Goal: Task Accomplishment & Management: Use online tool/utility

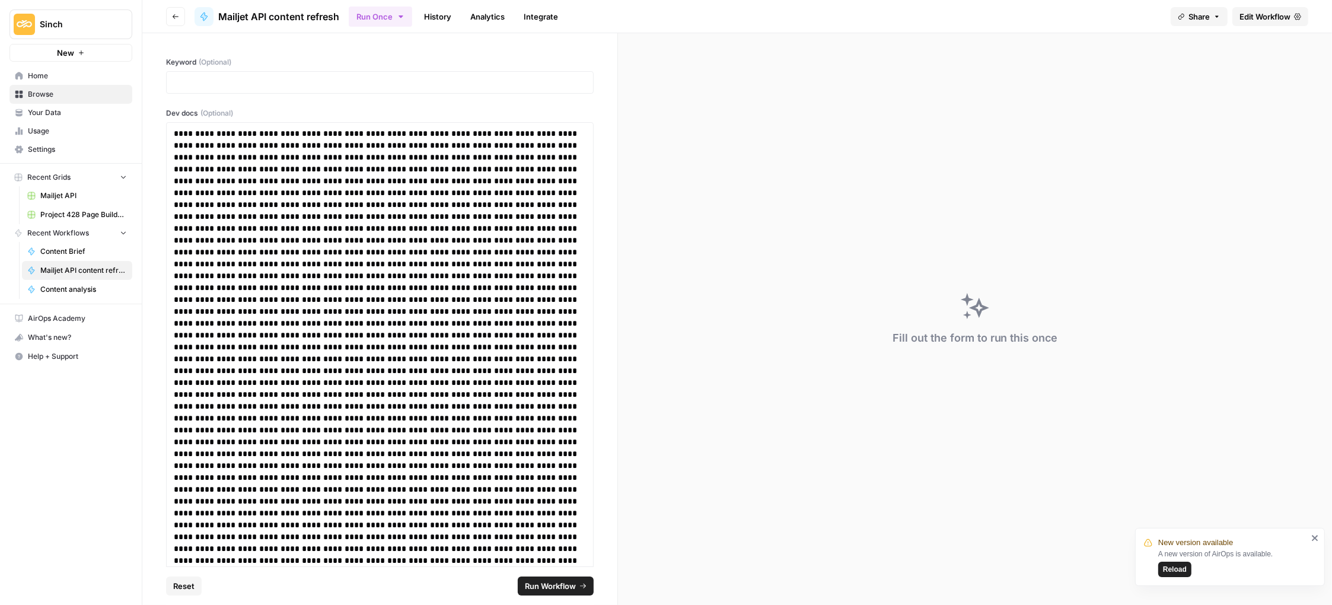
scroll to position [34013, 0]
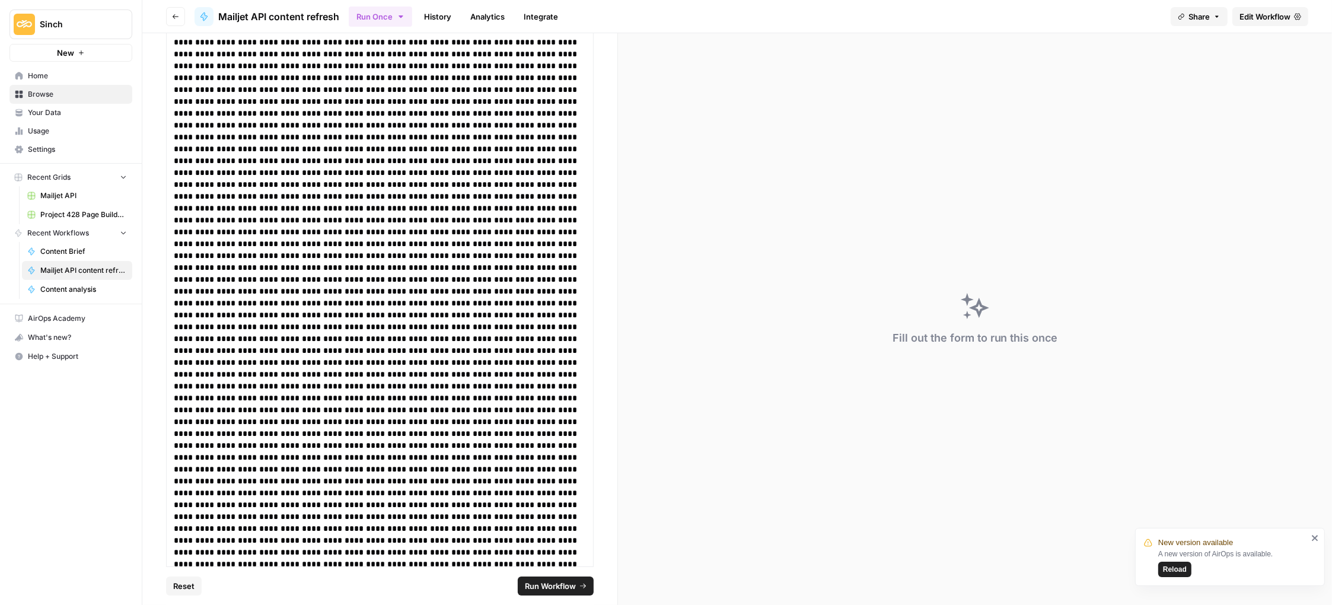
click at [173, 15] on icon "button" at bounding box center [175, 16] width 7 height 7
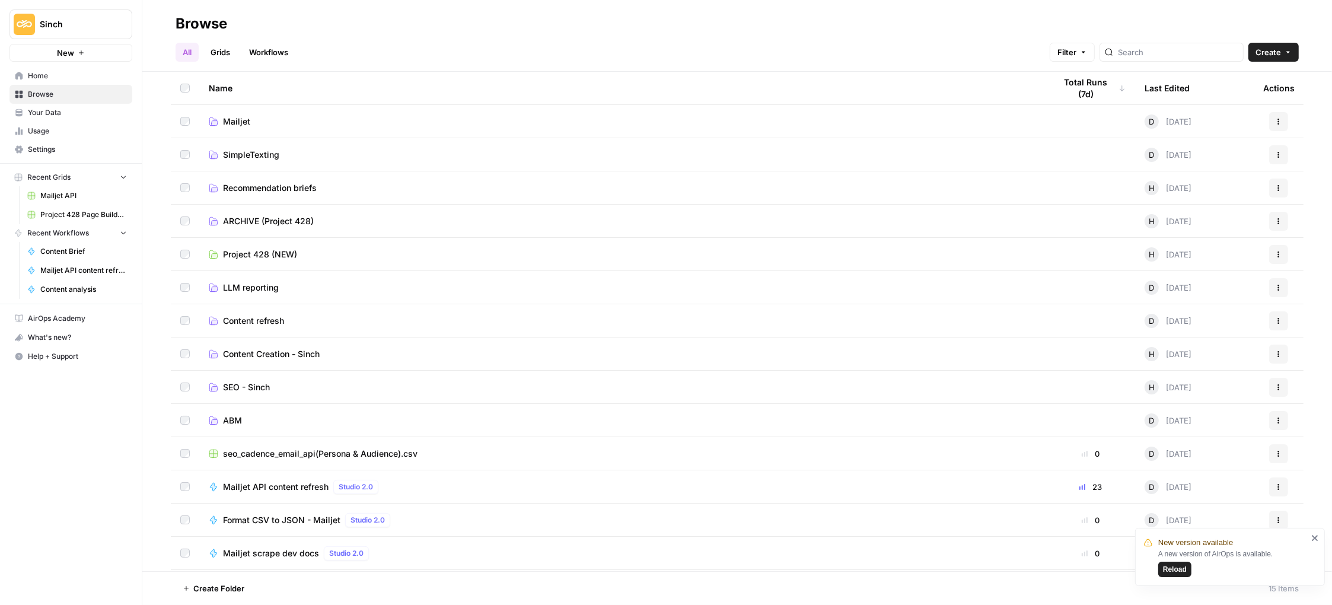
click at [279, 263] on td "Project 428 (NEW)" at bounding box center [622, 254] width 847 height 33
click at [266, 251] on span "Project 428 (NEW)" at bounding box center [260, 254] width 74 height 12
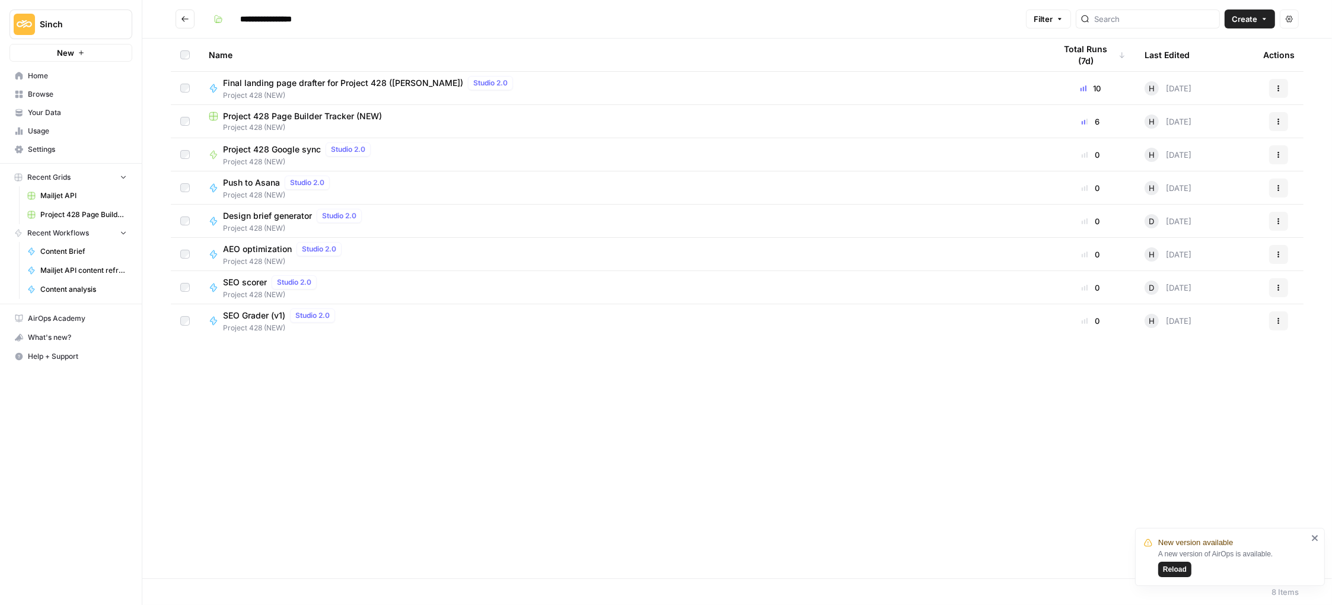
click at [302, 116] on span "Project 428 Page Builder Tracker (NEW)" at bounding box center [302, 116] width 159 height 12
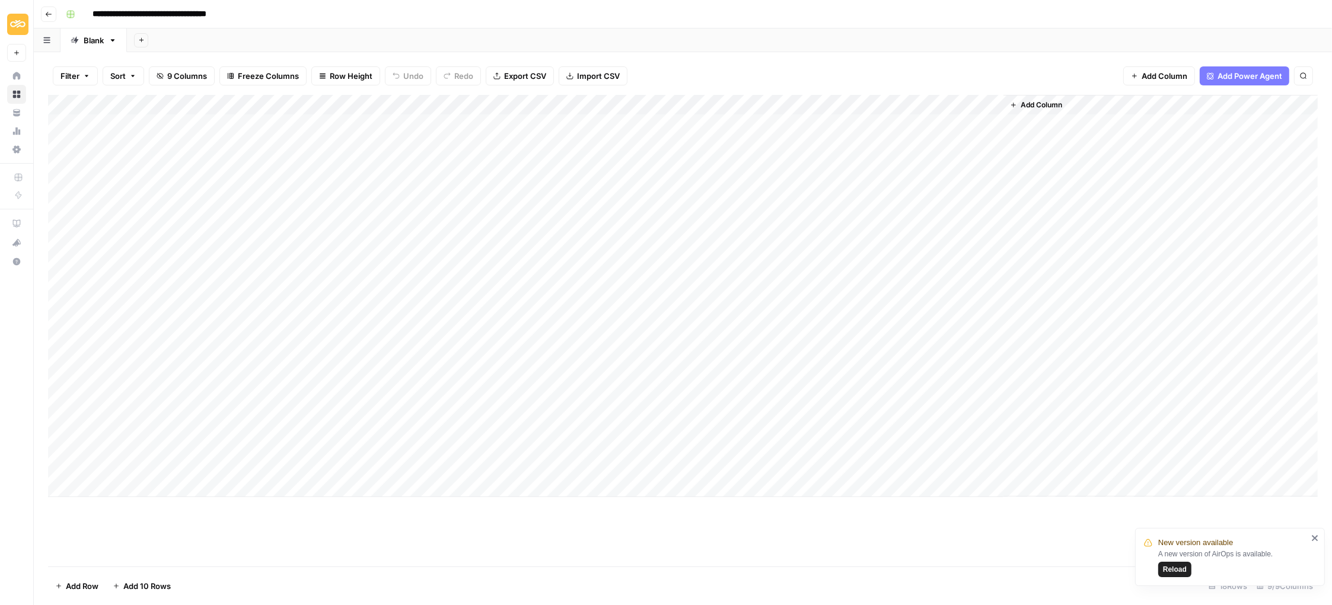
click at [113, 384] on div "Add Column" at bounding box center [683, 296] width 1270 height 402
drag, startPoint x: 177, startPoint y: 387, endPoint x: 181, endPoint y: 432, distance: 44.7
click at [176, 387] on textarea "*" at bounding box center [184, 387] width 190 height 17
click at [182, 436] on div "Add Column" at bounding box center [683, 296] width 1270 height 402
click at [187, 385] on div "Add Column" at bounding box center [683, 296] width 1270 height 402
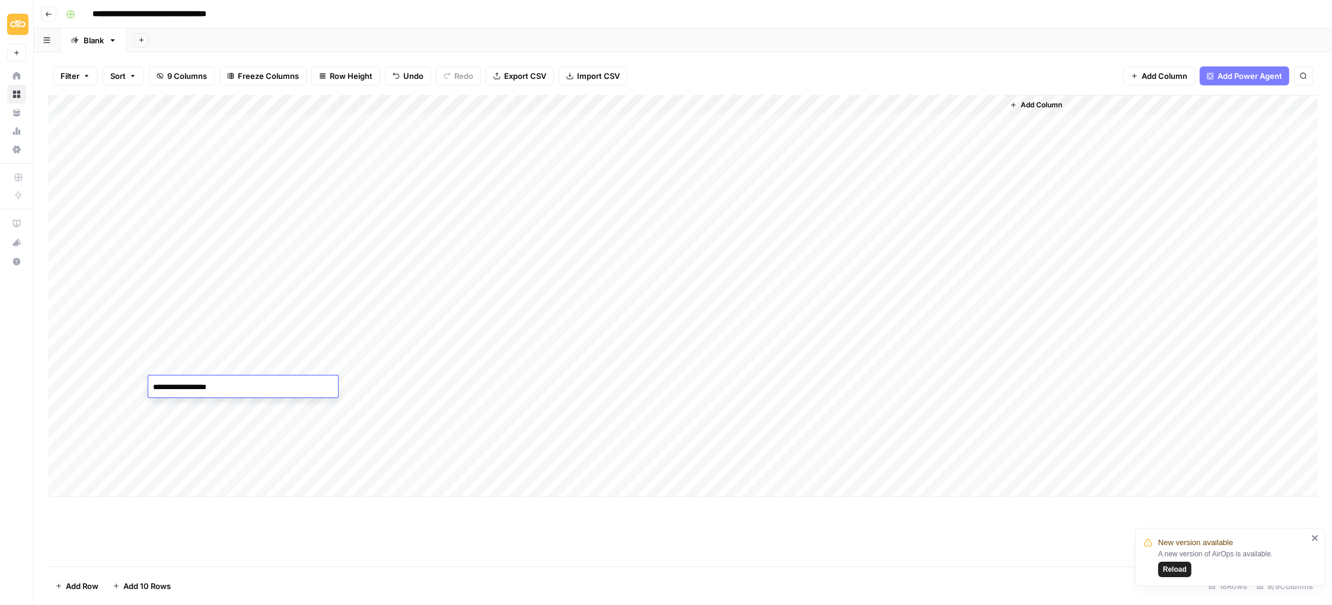
type textarea "**********"
drag, startPoint x: 304, startPoint y: 386, endPoint x: 314, endPoint y: 361, distance: 26.9
click at [304, 386] on div "Add Column" at bounding box center [683, 296] width 1270 height 402
click at [318, 156] on div "Add Column" at bounding box center [683, 296] width 1270 height 402
click at [302, 381] on div "Add Column" at bounding box center [683, 296] width 1270 height 402
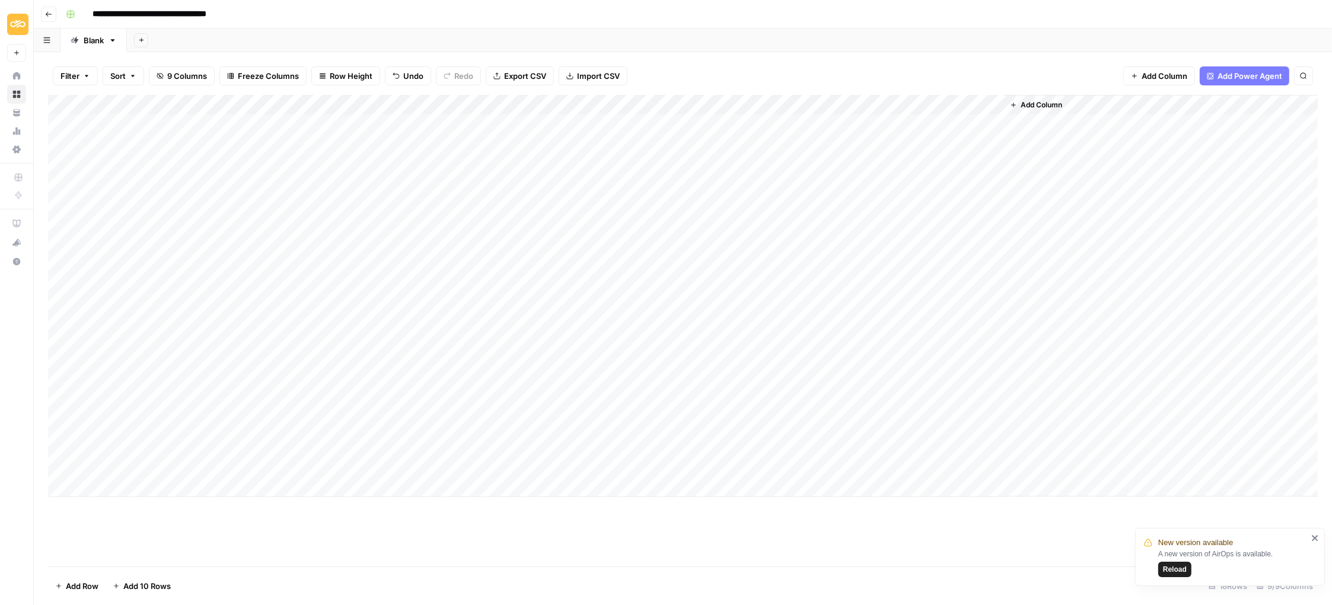
click at [423, 381] on div "Add Column" at bounding box center [683, 296] width 1270 height 402
click at [417, 158] on div "Add Column" at bounding box center [683, 296] width 1270 height 402
click at [396, 385] on div "Add Column" at bounding box center [683, 296] width 1270 height 402
click at [505, 387] on div "Add Column" at bounding box center [683, 296] width 1270 height 402
click at [512, 384] on div "Add Column" at bounding box center [683, 296] width 1270 height 402
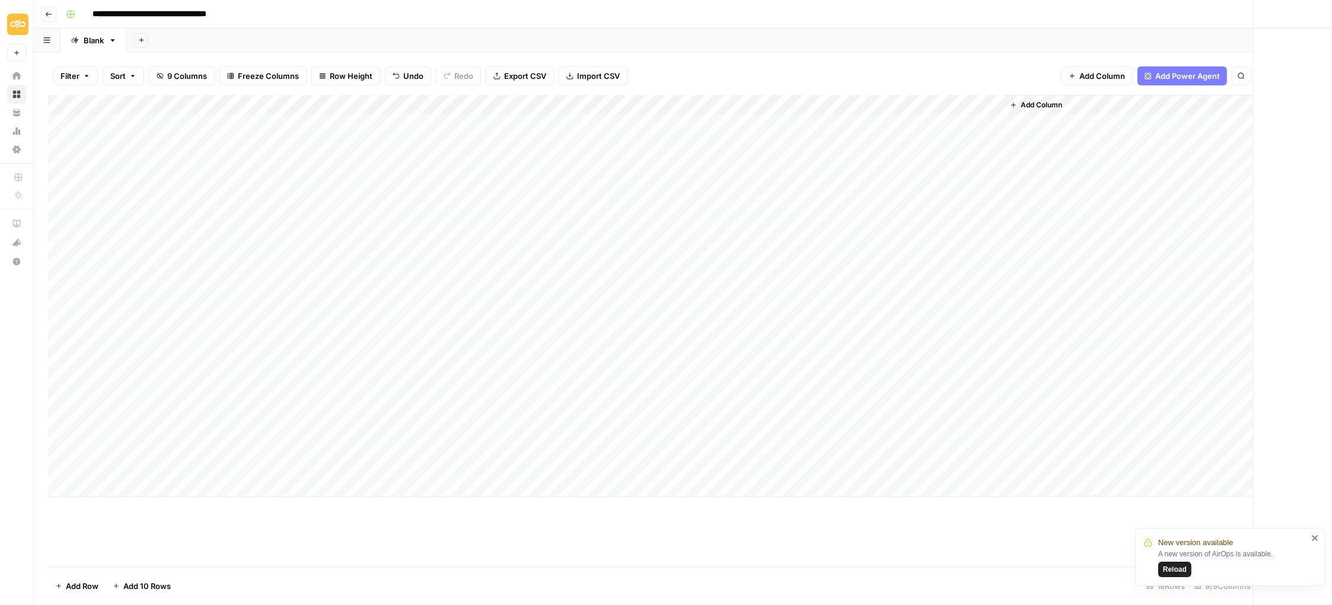
click at [512, 384] on div at bounding box center [523, 386] width 109 height 22
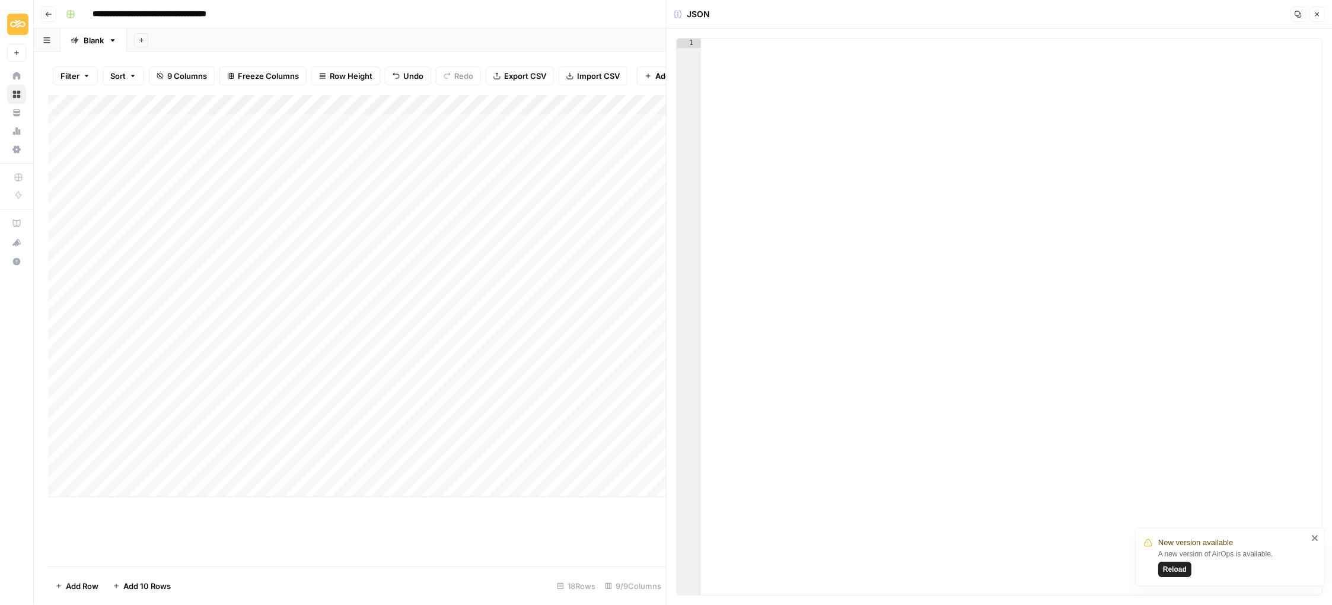
drag, startPoint x: 960, startPoint y: 32, endPoint x: 945, endPoint y: 53, distance: 26.0
click at [960, 32] on div "1 XXXXXXXXXXXXXXXXXXXXXXXXXXXXXXXXXXXXXXXXXXXXXXXXXXXXXXXXXXXXXXXXXXXXXXXXXXXXX…" at bounding box center [999, 316] width 665 height 576
click at [901, 113] on div at bounding box center [1012, 327] width 622 height 576
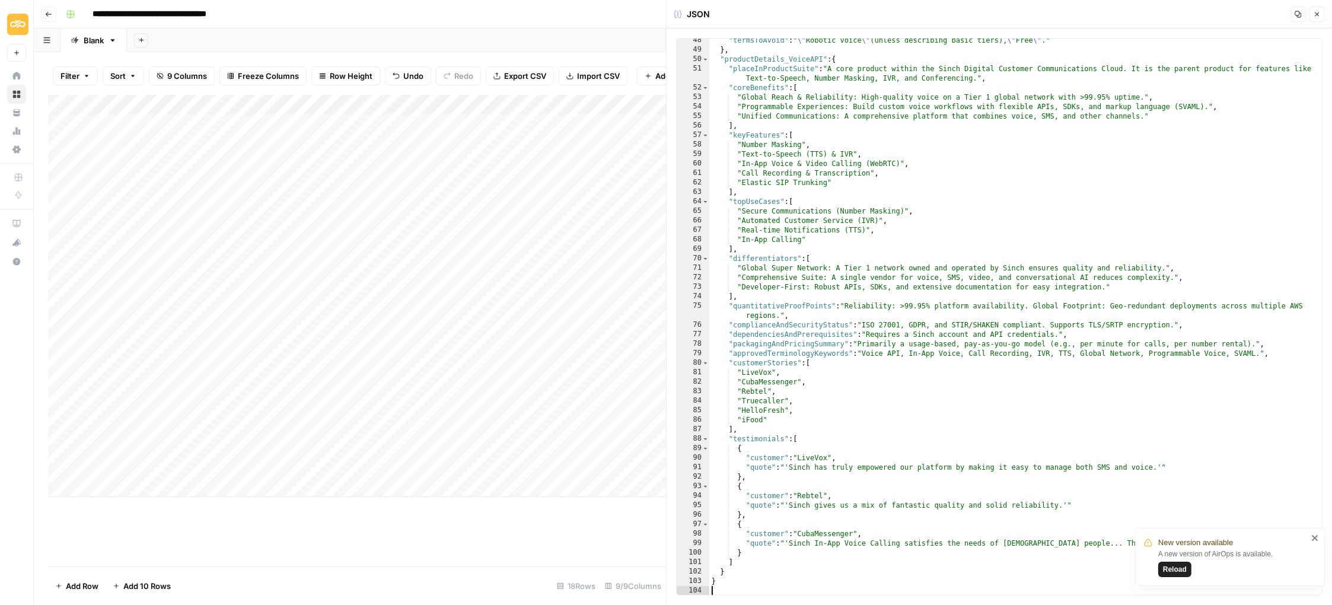
scroll to position [515, 0]
drag, startPoint x: 1320, startPoint y: 15, endPoint x: 1178, endPoint y: 146, distance: 192.6
click at [1320, 17] on icon "button" at bounding box center [1317, 14] width 7 height 7
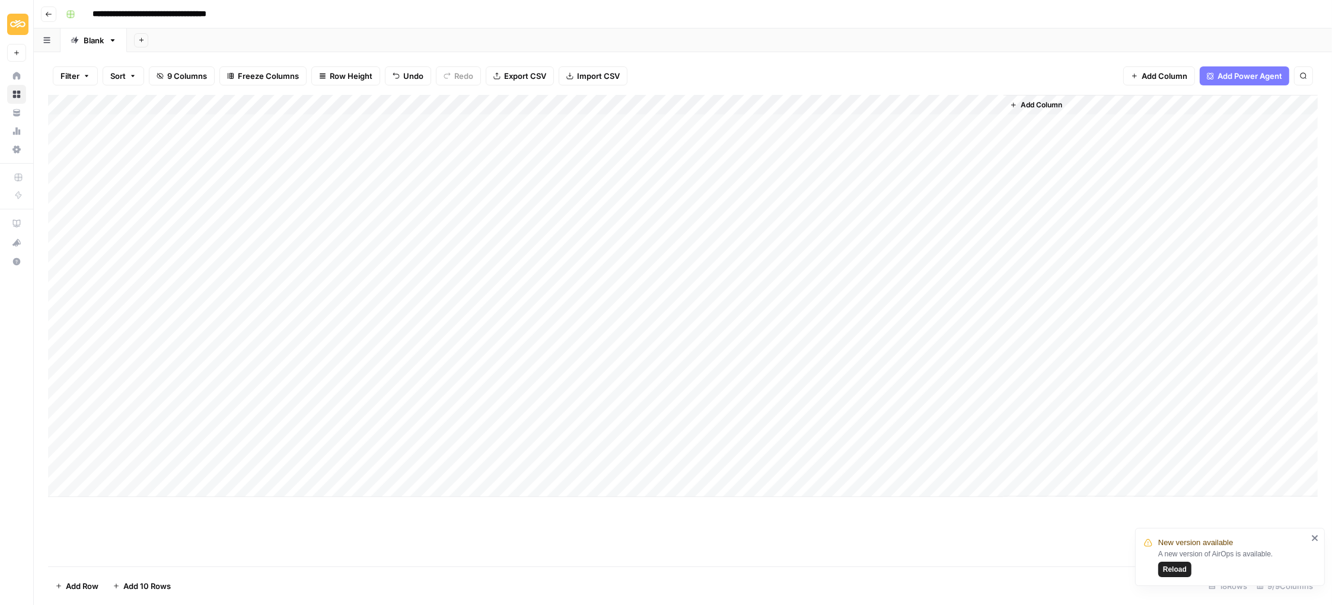
click at [626, 385] on div "Add Column" at bounding box center [683, 296] width 1270 height 402
click at [723, 388] on div "Add Column" at bounding box center [683, 296] width 1270 height 402
click at [746, 388] on div "Add Column" at bounding box center [683, 296] width 1270 height 402
click at [746, 388] on div at bounding box center [736, 386] width 109 height 22
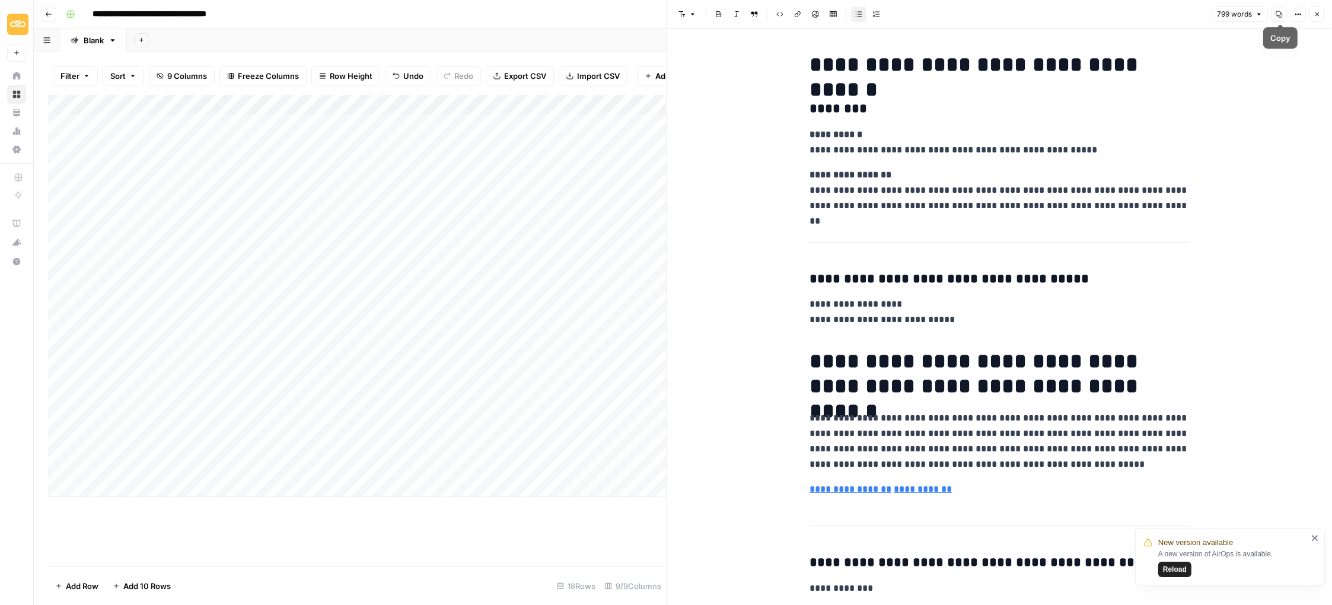
click at [1274, 11] on button "Copy" at bounding box center [1278, 14] width 15 height 15
drag, startPoint x: 313, startPoint y: 166, endPoint x: 335, endPoint y: 165, distance: 22.5
click at [314, 166] on div "Add Column" at bounding box center [357, 296] width 618 height 402
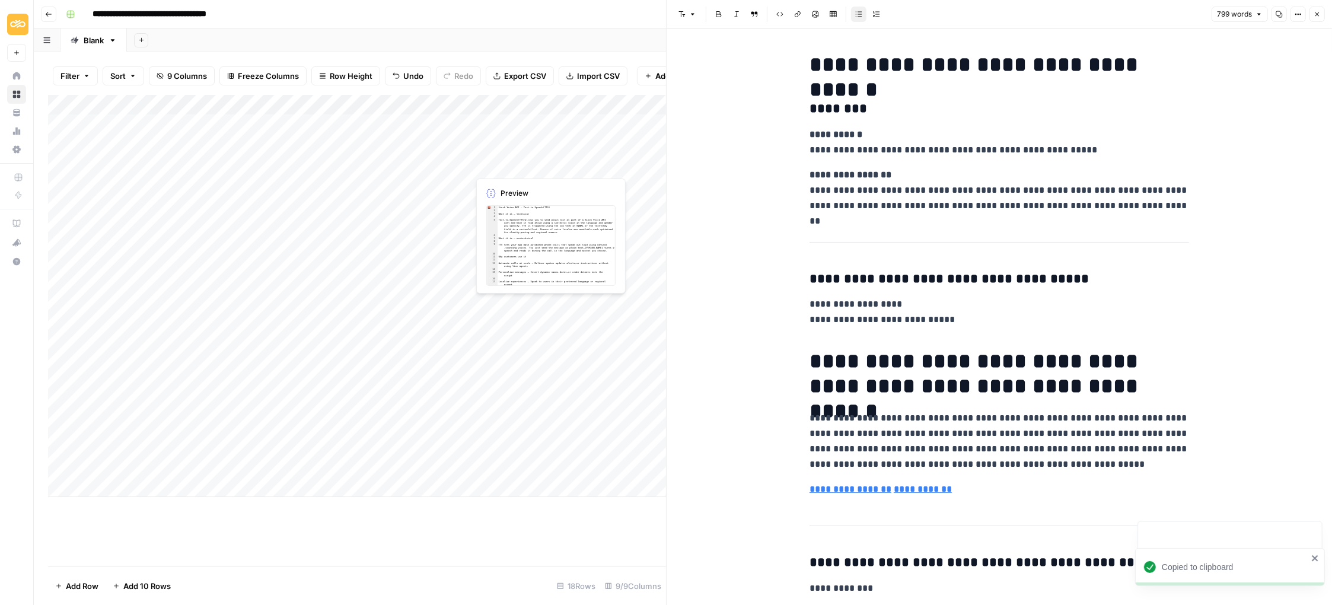
click at [515, 160] on div "Add Column" at bounding box center [357, 296] width 618 height 402
click at [513, 161] on div "Add Column" at bounding box center [357, 296] width 618 height 402
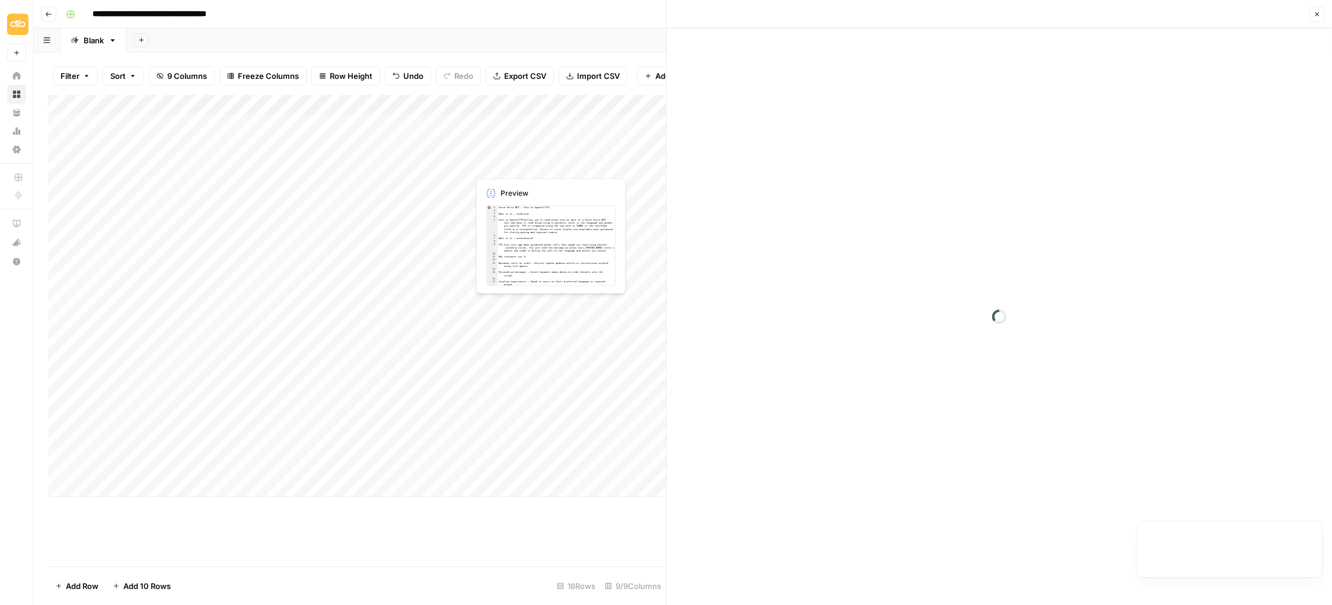
click at [513, 161] on div at bounding box center [523, 165] width 109 height 22
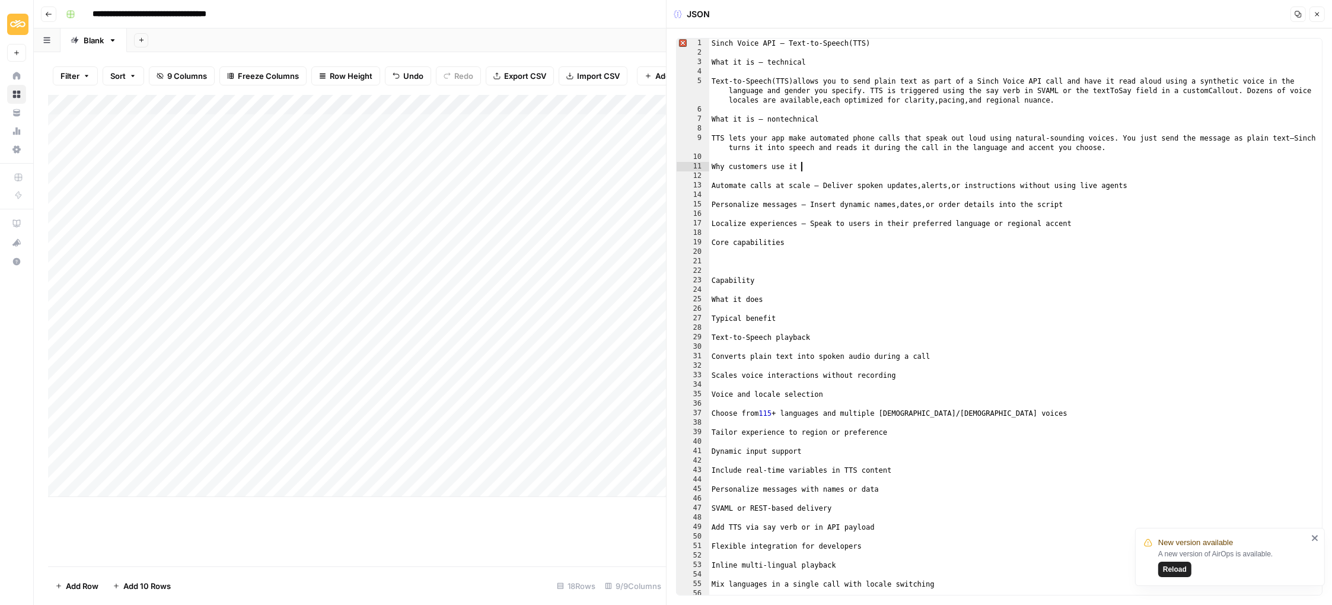
click at [821, 163] on div "Sinch Voice API – Text-to-Speech ( TTS ) What it is – technical Text-to-Speech …" at bounding box center [1015, 327] width 613 height 576
click at [1302, 15] on button "Copy" at bounding box center [1297, 14] width 15 height 15
click at [1230, 120] on div "Sinch Voice API – Text-to-Speech ( TTS ) What it is – technical Text-to-Speech …" at bounding box center [1015, 327] width 613 height 576
click at [1040, 295] on div "Sinch Voice API – Text-to-Speech ( TTS ) What it is – technical Text-to-Speech …" at bounding box center [1015, 327] width 613 height 576
type textarea "**********"
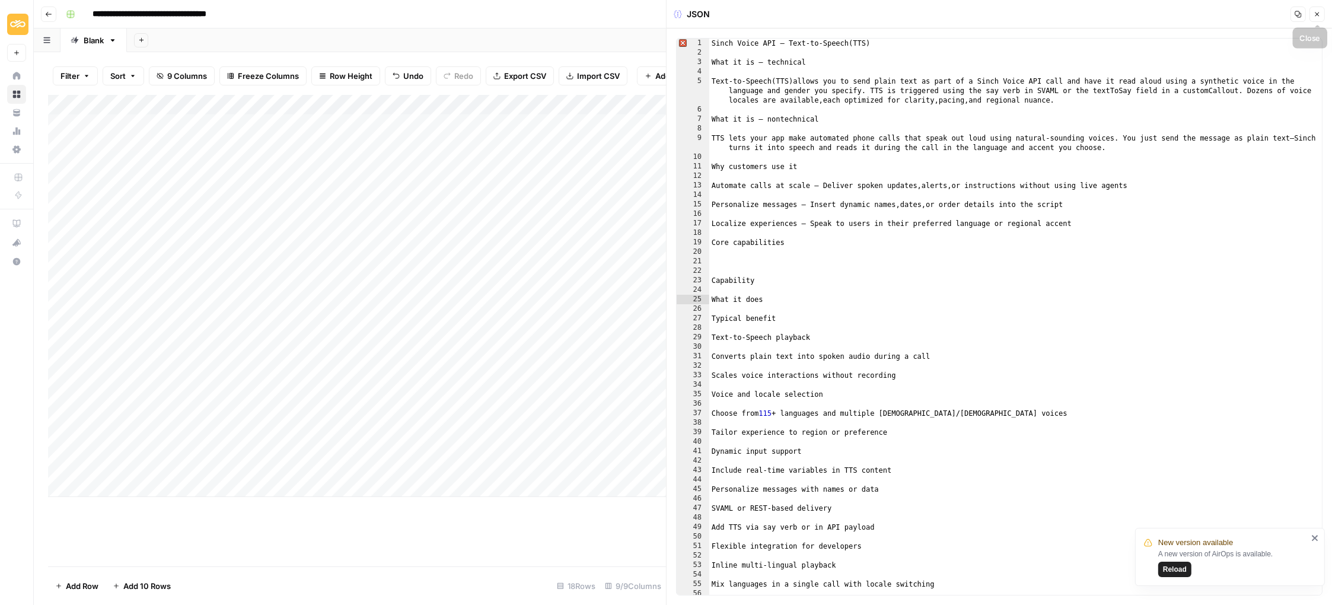
drag, startPoint x: 1320, startPoint y: 14, endPoint x: 1117, endPoint y: 55, distance: 206.8
click at [1320, 14] on icon "button" at bounding box center [1317, 14] width 7 height 7
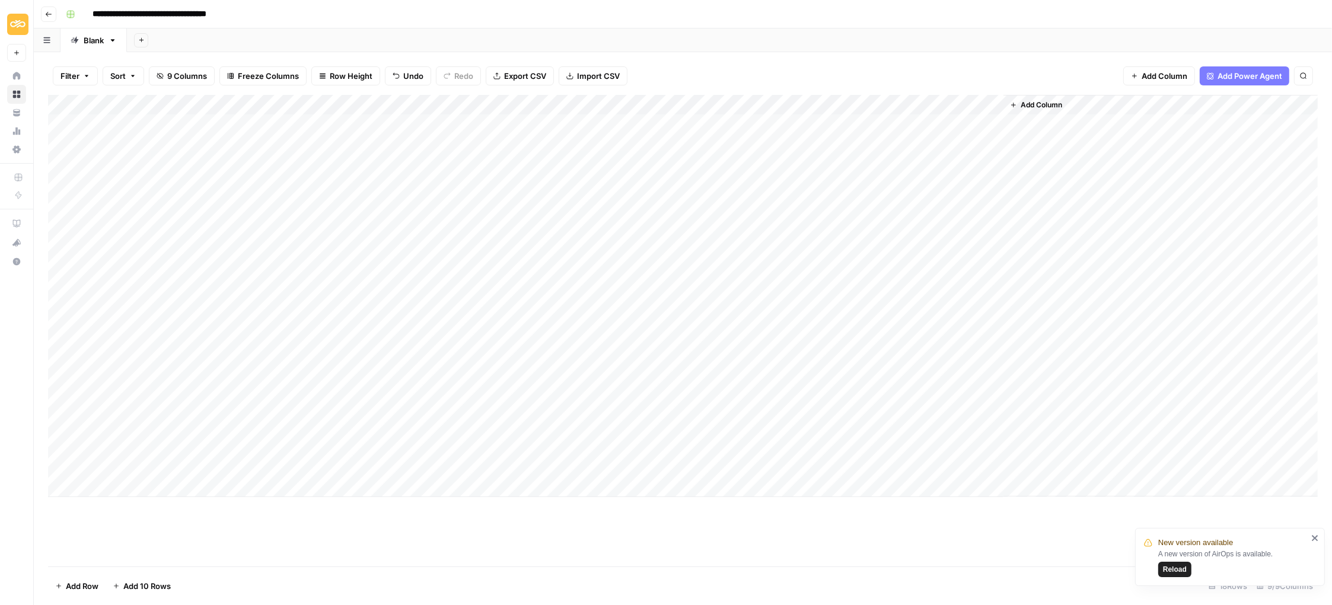
click at [510, 383] on div "Add Column" at bounding box center [683, 296] width 1270 height 402
click at [510, 386] on div "Add Column" at bounding box center [683, 296] width 1270 height 402
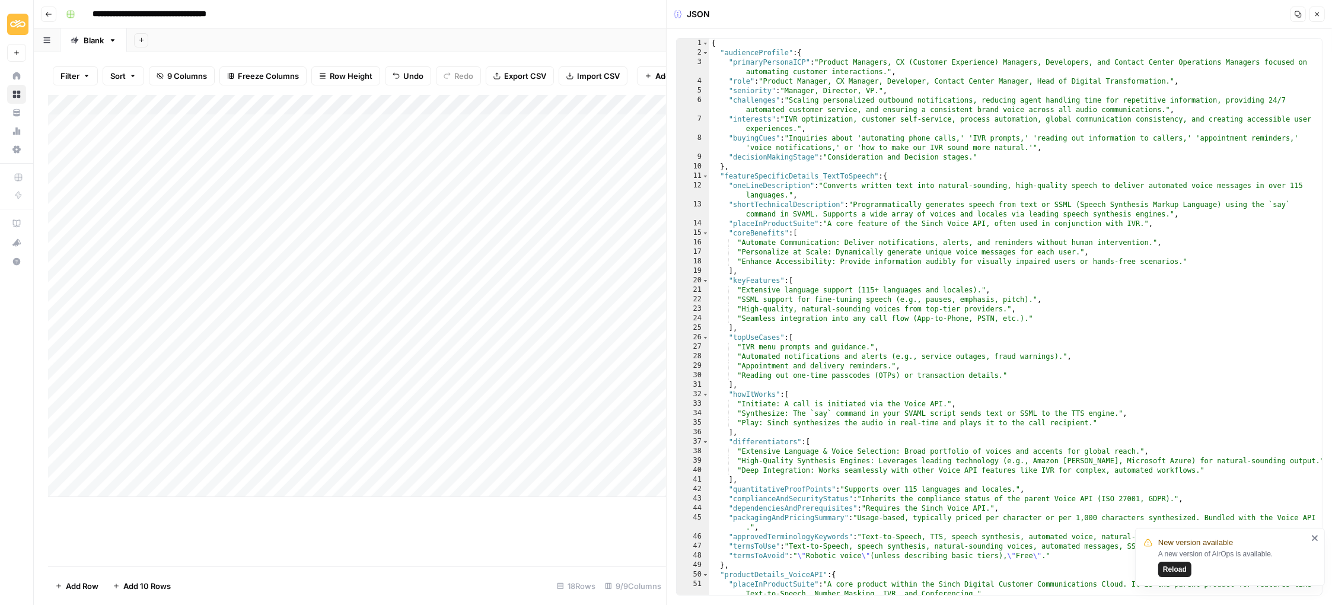
click at [1296, 14] on icon "button" at bounding box center [1298, 14] width 7 height 7
click at [1317, 13] on icon "button" at bounding box center [1317, 14] width 4 height 4
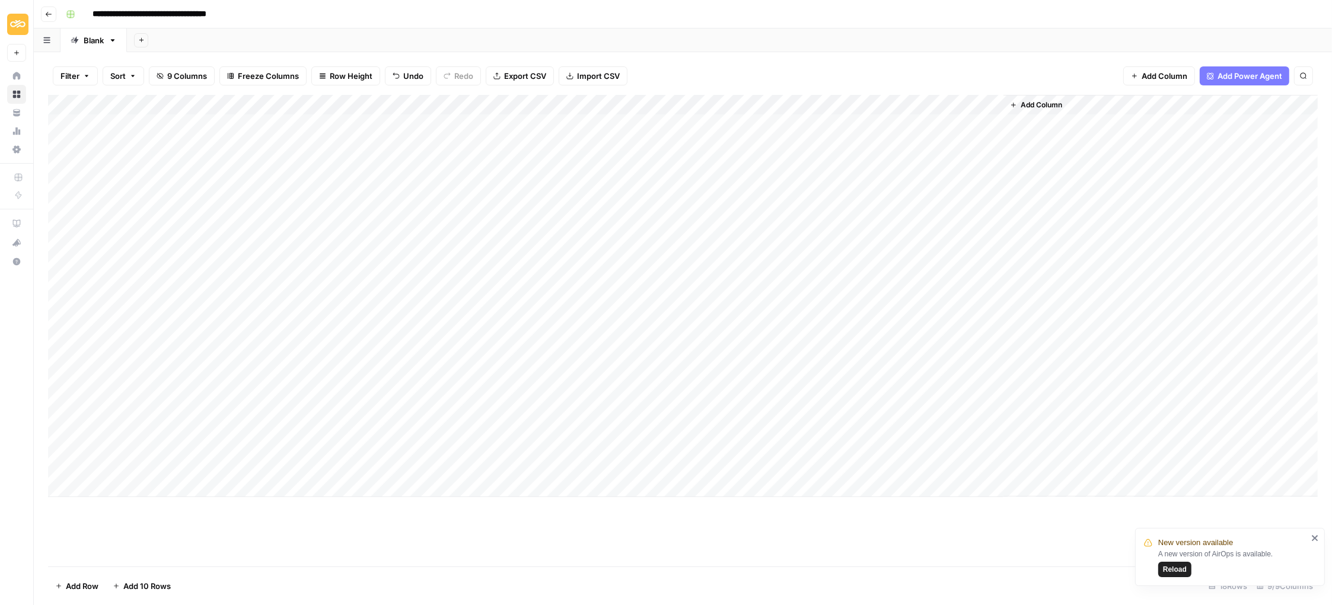
click at [59, 343] on div "Add Column" at bounding box center [683, 296] width 1270 height 402
click at [60, 364] on div "Add Column" at bounding box center [683, 296] width 1270 height 402
click at [84, 583] on span "Delete 2 Rows" at bounding box center [81, 586] width 53 height 12
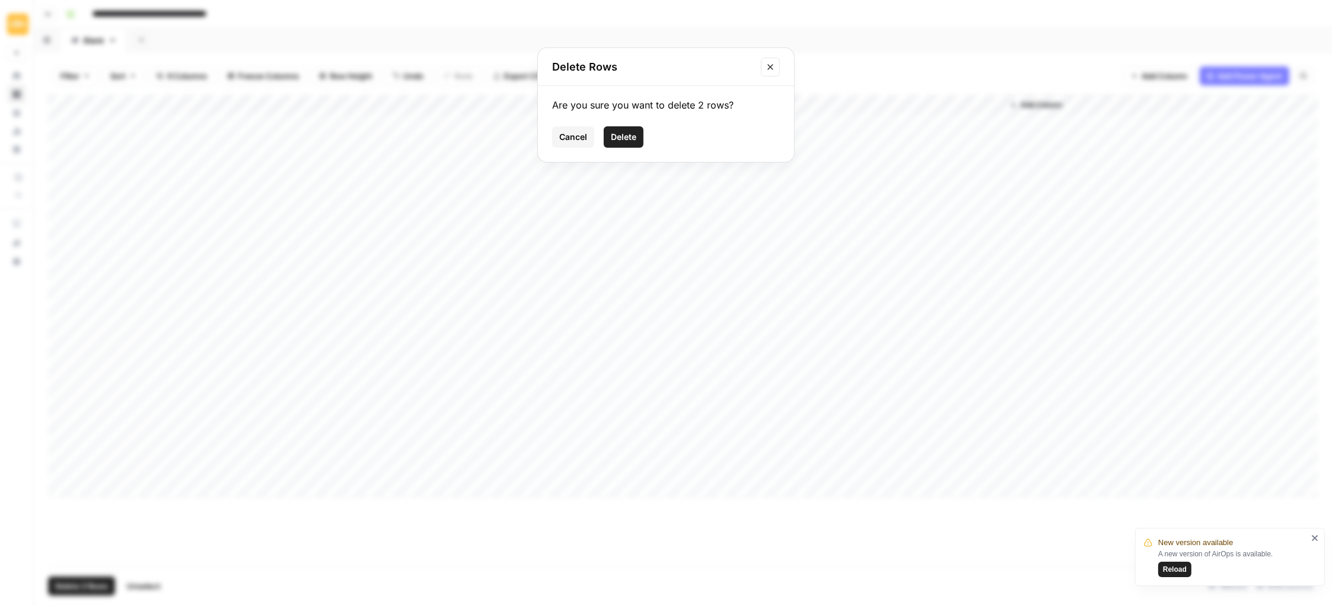
click at [620, 133] on span "Delete" at bounding box center [624, 137] width 26 height 12
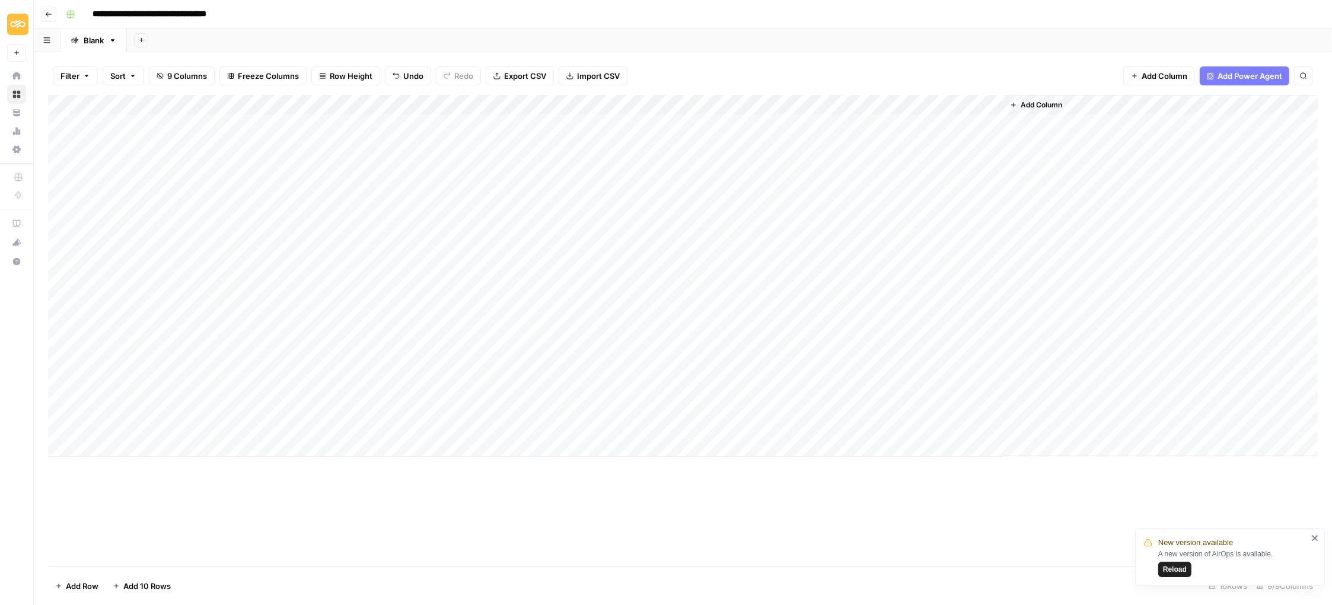
drag, startPoint x: 492, startPoint y: 220, endPoint x: 499, endPoint y: 349, distance: 129.5
click at [492, 354] on div "Add Column" at bounding box center [683, 276] width 1270 height 362
click at [486, 435] on div "Add Column" at bounding box center [683, 276] width 1270 height 362
drag, startPoint x: 716, startPoint y: 217, endPoint x: 702, endPoint y: 343, distance: 127.1
click at [700, 345] on div "Add Column" at bounding box center [683, 276] width 1270 height 362
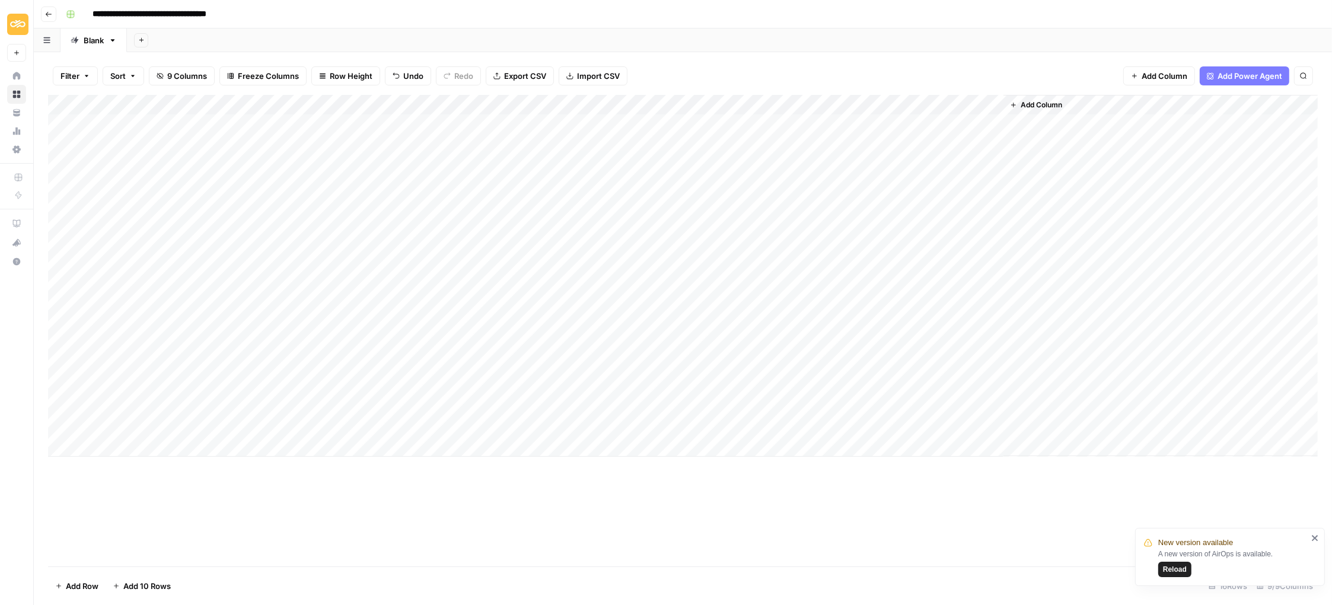
click at [378, 517] on div "Add Column" at bounding box center [683, 330] width 1270 height 471
drag, startPoint x: 50, startPoint y: 222, endPoint x: 43, endPoint y: 346, distance: 124.8
click at [43, 346] on div "Filter Sort 9 Columns Freeze Columns Row Height Undo Redo Export CSV Import CSV…" at bounding box center [683, 328] width 1298 height 553
drag, startPoint x: 51, startPoint y: 324, endPoint x: 46, endPoint y: 386, distance: 61.9
click at [46, 386] on div "Filter Sort 9 Columns Freeze Columns Row Height Undo Redo Export CSV Import CSV…" at bounding box center [683, 328] width 1298 height 553
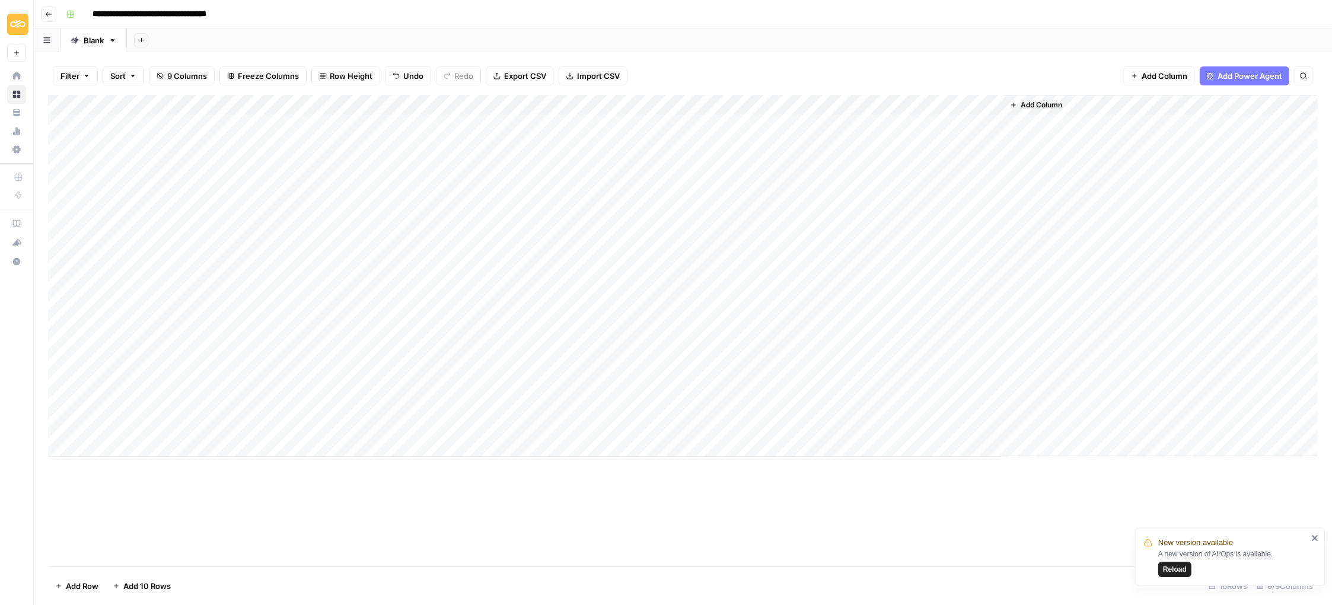
click at [486, 516] on div "Add Column" at bounding box center [683, 330] width 1270 height 471
click at [525, 385] on div "Add Column" at bounding box center [683, 276] width 1270 height 362
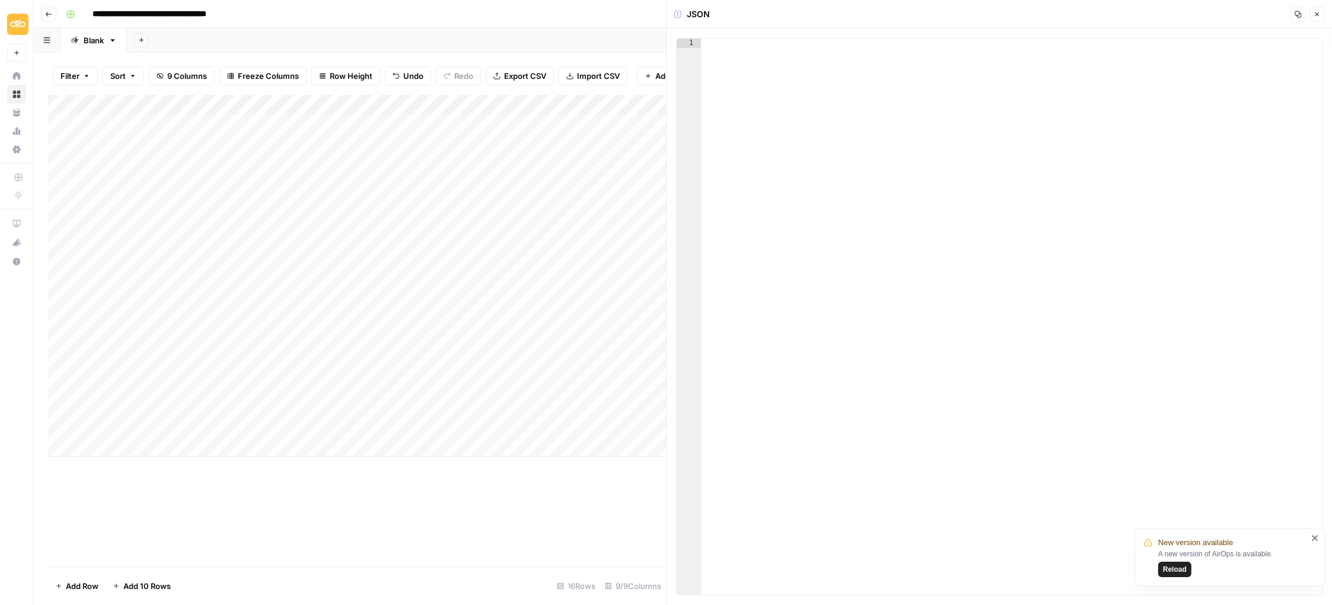
click at [984, 165] on div at bounding box center [1012, 327] width 622 height 576
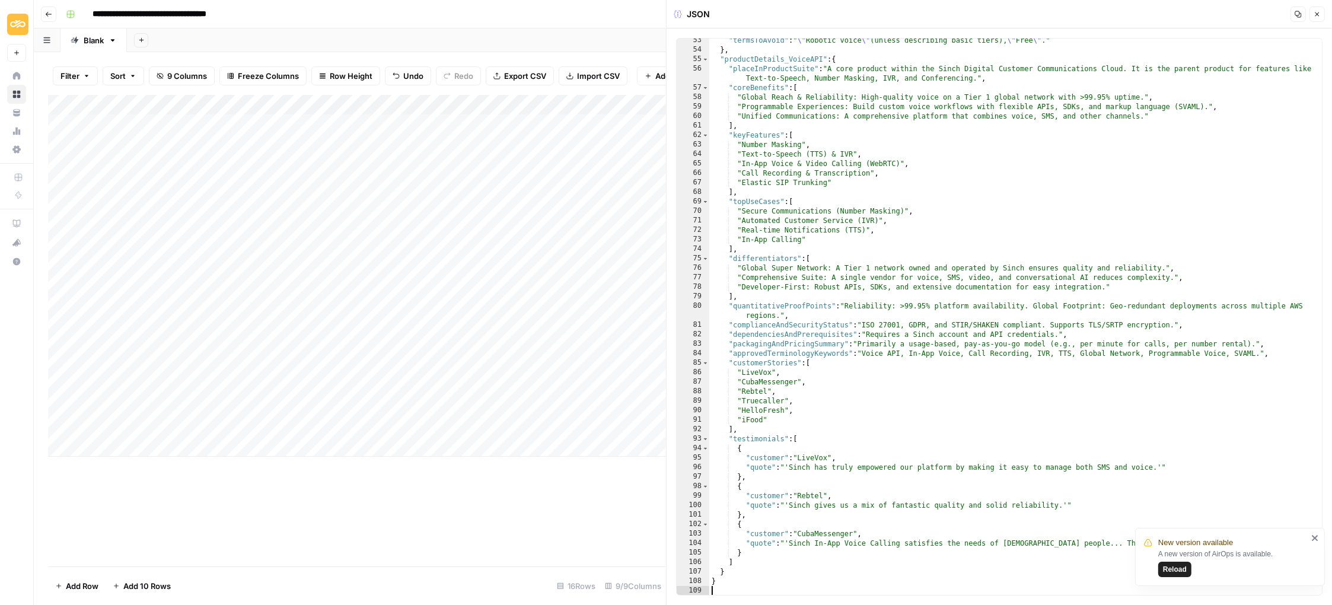
scroll to position [572, 0]
click at [1317, 21] on button "Close" at bounding box center [1316, 14] width 15 height 15
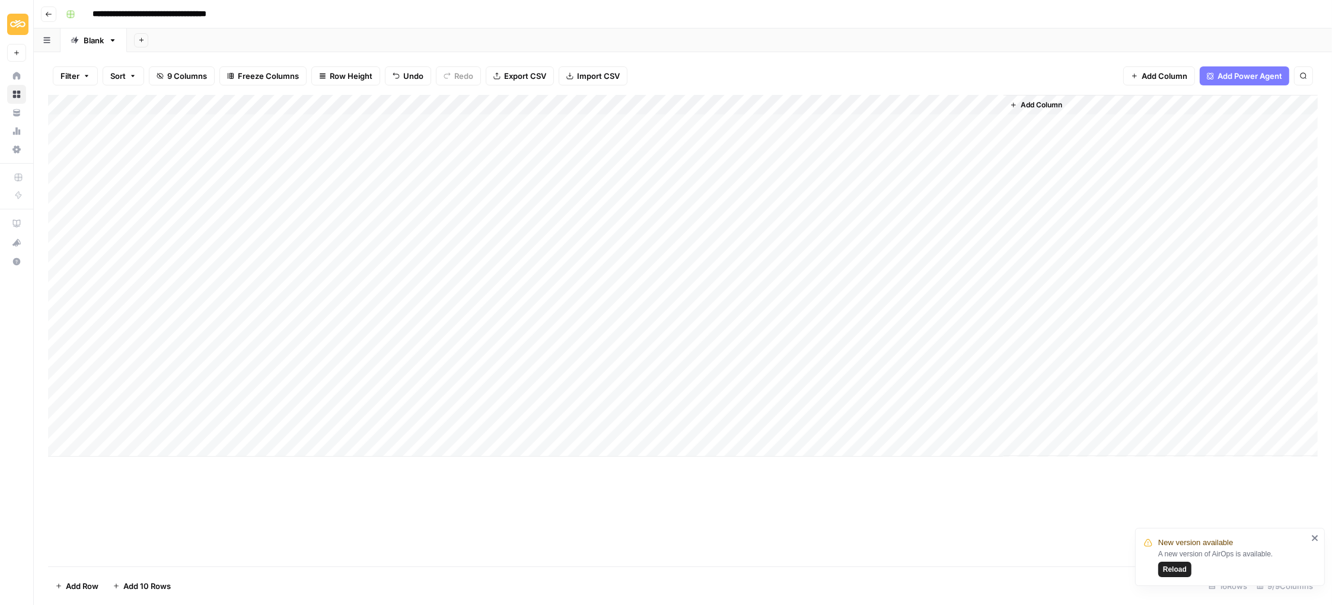
click at [673, 386] on div "Add Column" at bounding box center [683, 276] width 1270 height 362
click at [727, 387] on div "Add Column" at bounding box center [683, 276] width 1270 height 362
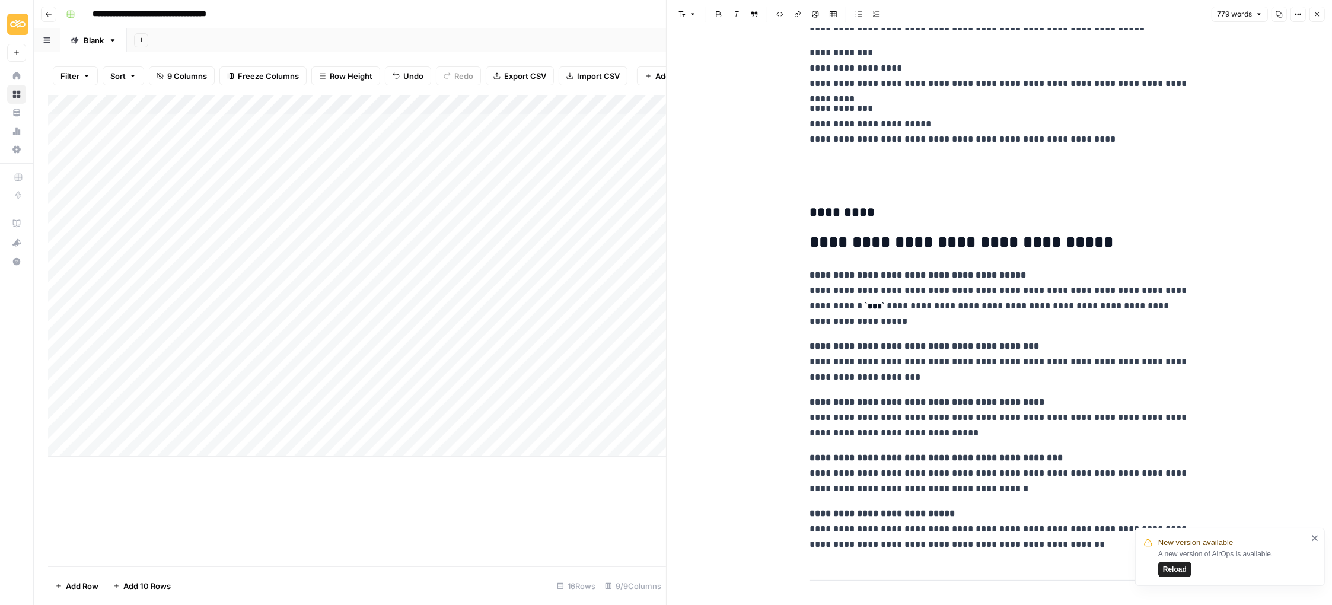
scroll to position [2378, 0]
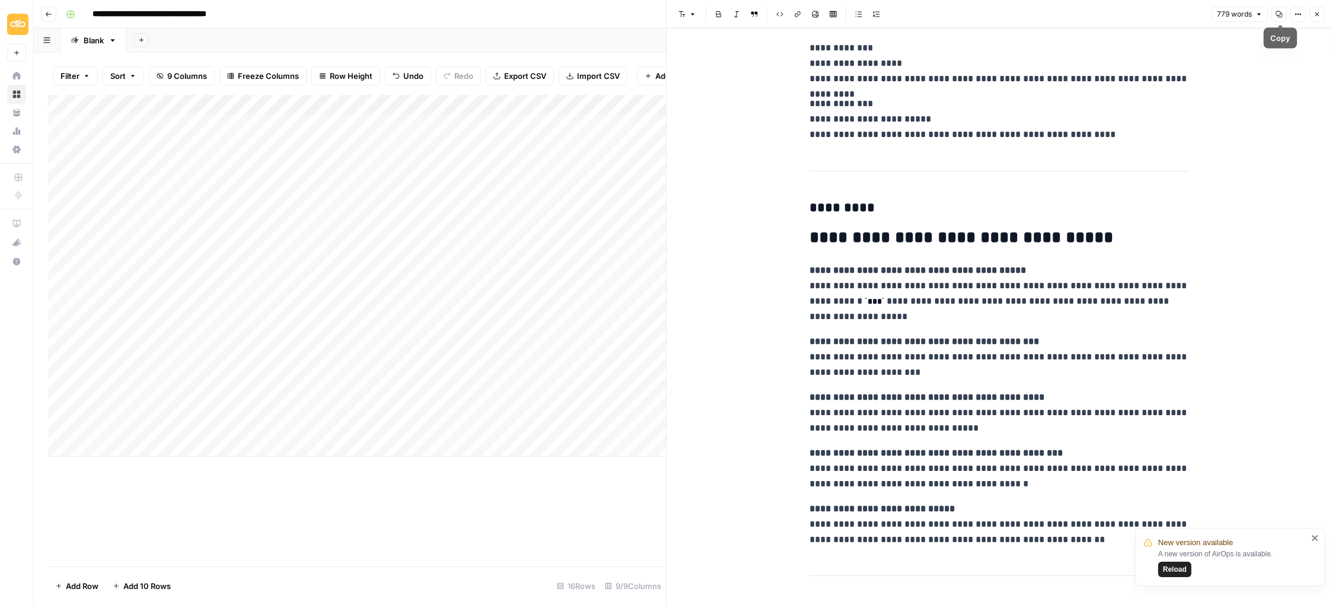
click at [1278, 13] on icon "button" at bounding box center [1279, 14] width 7 height 7
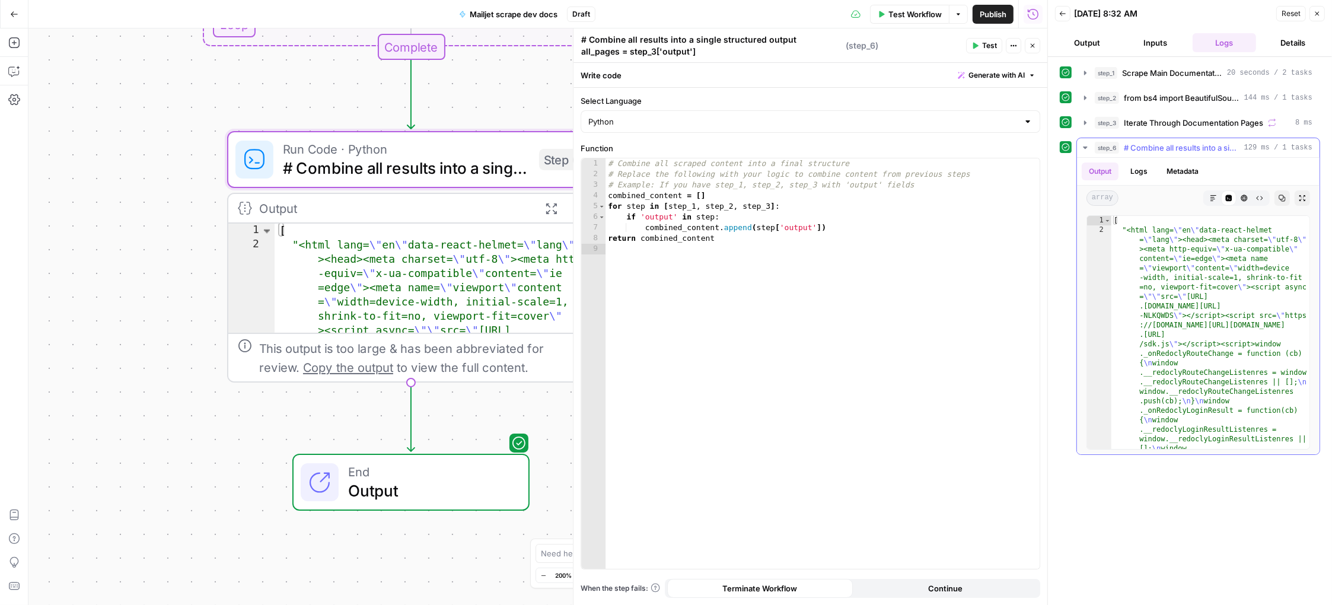
scroll to position [88, 0]
click at [1282, 195] on icon "button" at bounding box center [1282, 198] width 7 height 7
click at [289, 211] on div "Output" at bounding box center [394, 208] width 270 height 19
click at [1315, 12] on icon "button" at bounding box center [1317, 13] width 7 height 7
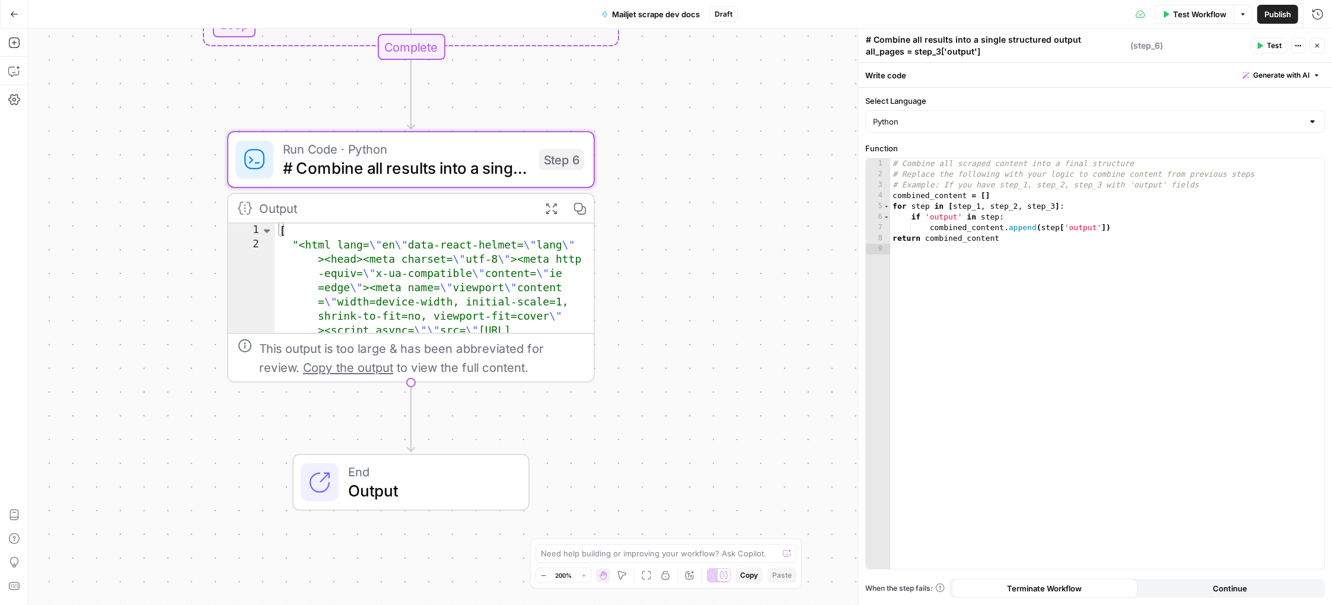
click at [12, 12] on icon "button" at bounding box center [14, 13] width 7 height 5
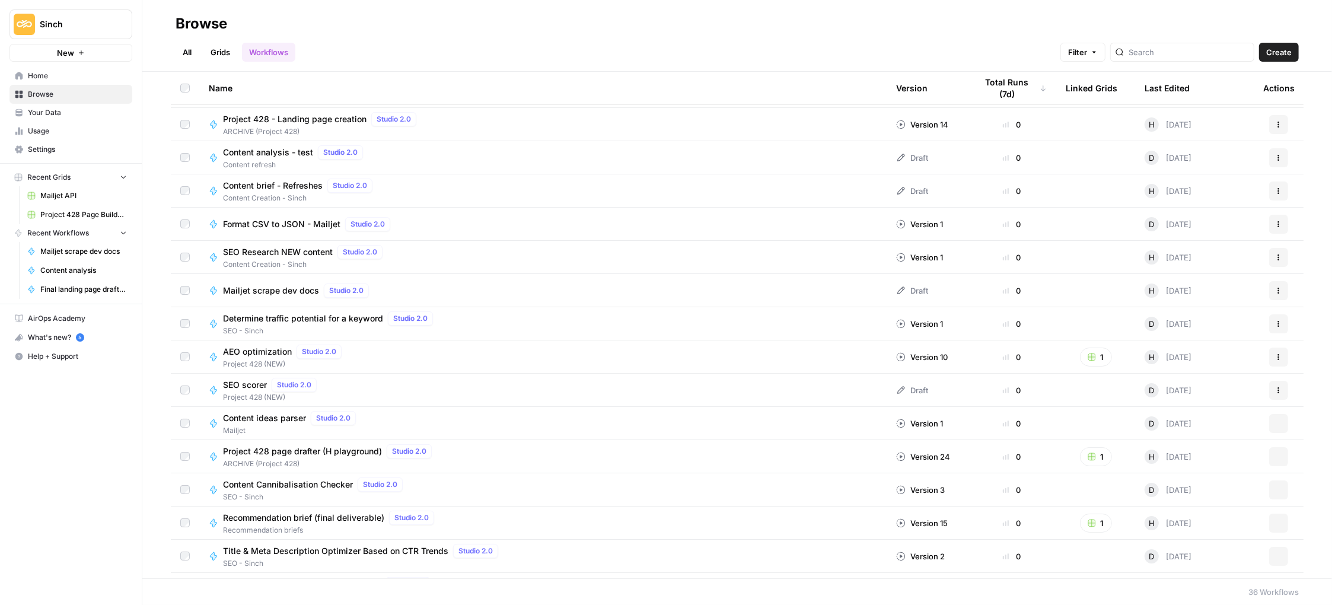
scroll to position [334, 0]
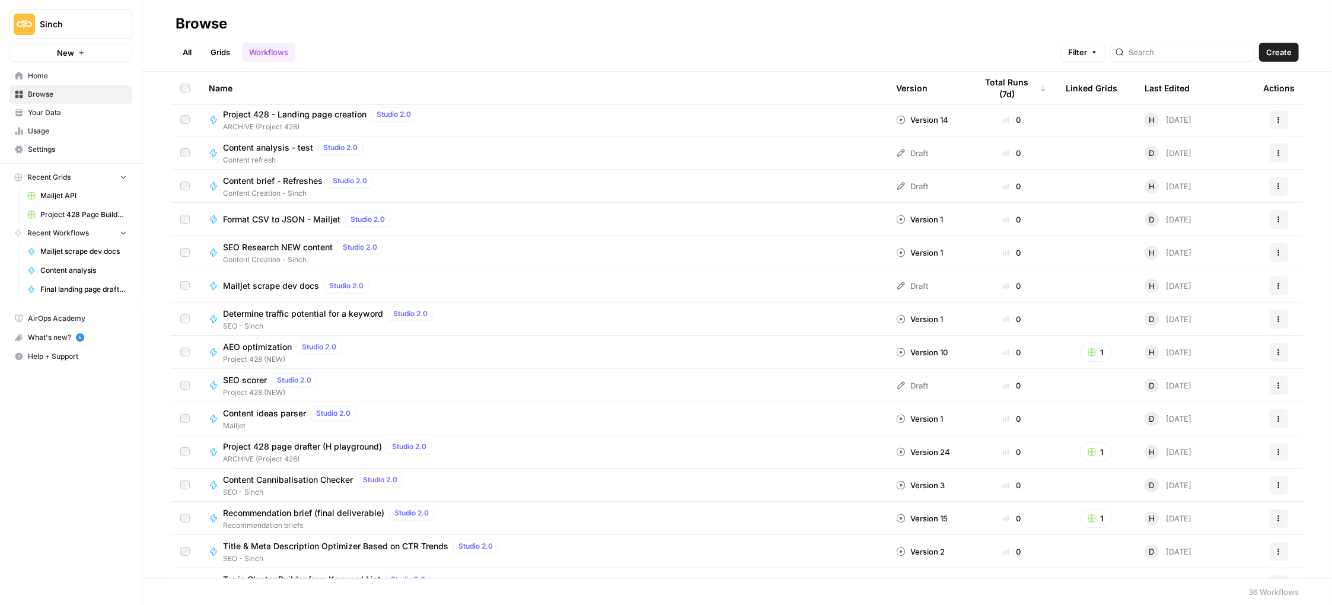
click at [254, 288] on span "Mailjet scrape dev docs" at bounding box center [271, 286] width 96 height 12
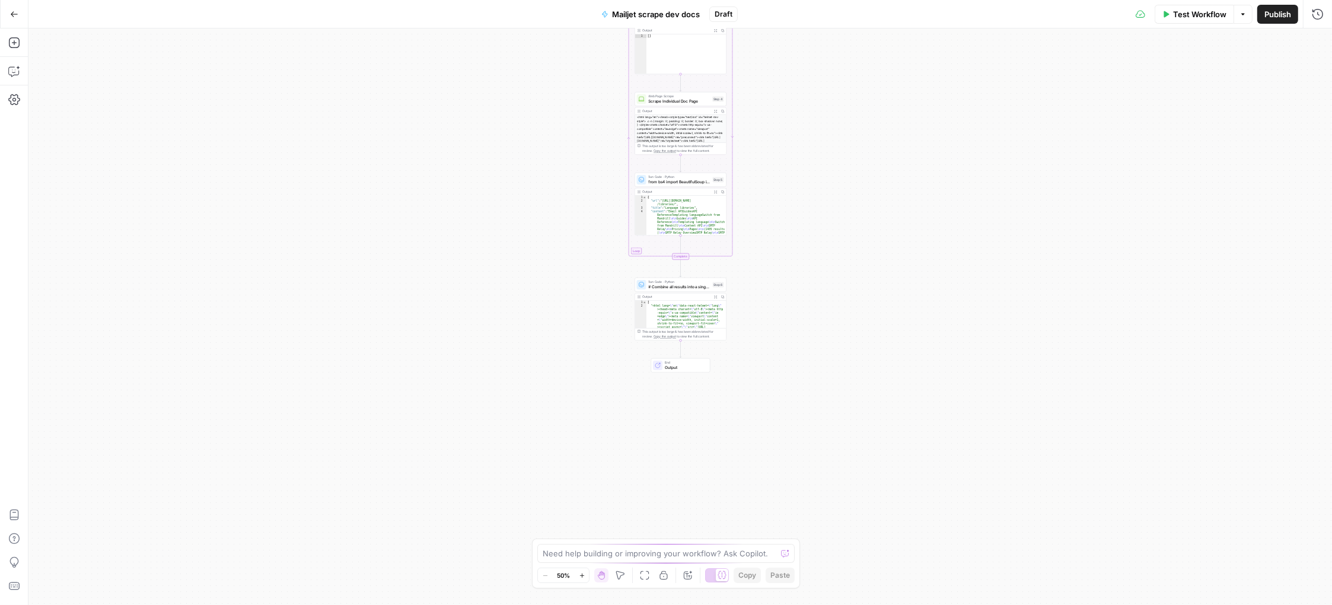
type textarea "**********"
click at [12, 47] on icon "button" at bounding box center [14, 43] width 12 height 12
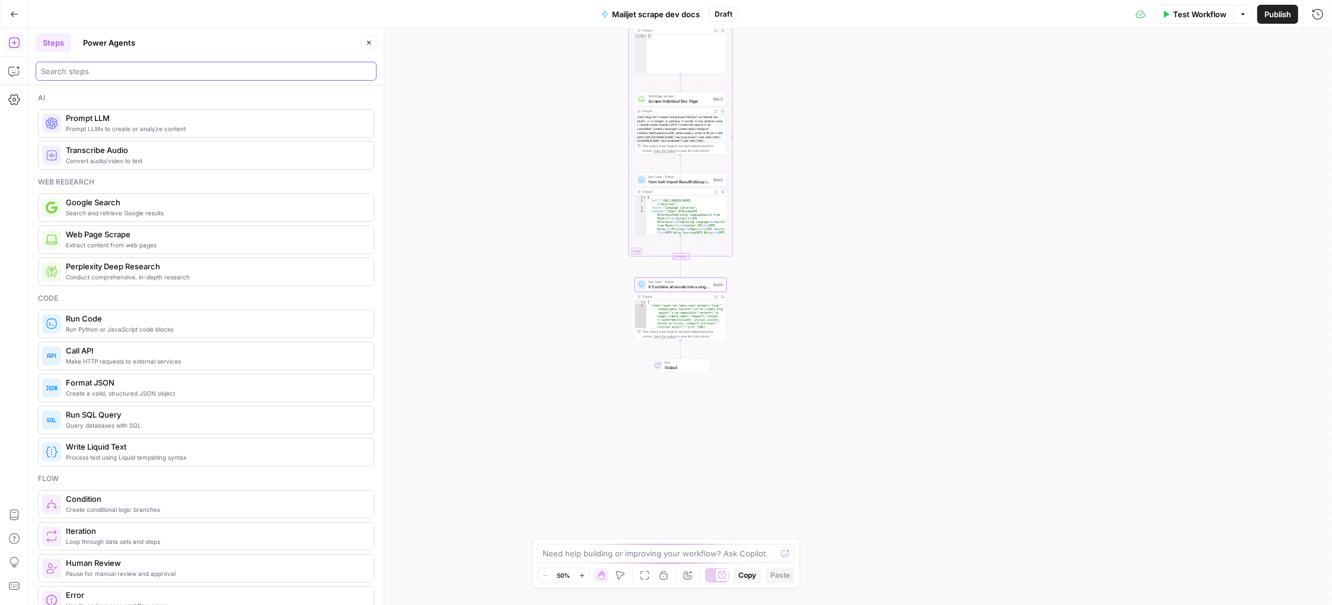
click at [100, 72] on input "search" at bounding box center [206, 71] width 330 height 12
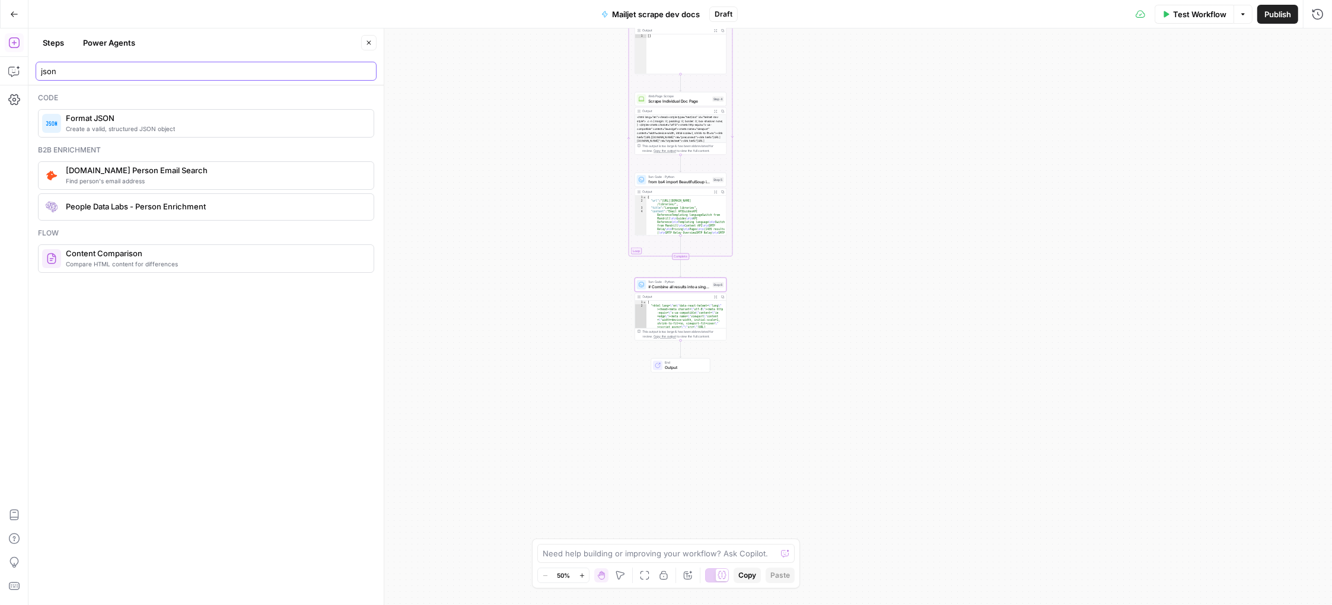
type input "json"
click at [131, 120] on span "Format JSON" at bounding box center [215, 118] width 298 height 12
click at [689, 284] on span "# Combine all results into a single structured output all_pages = step_3['outpu…" at bounding box center [680, 287] width 62 height 6
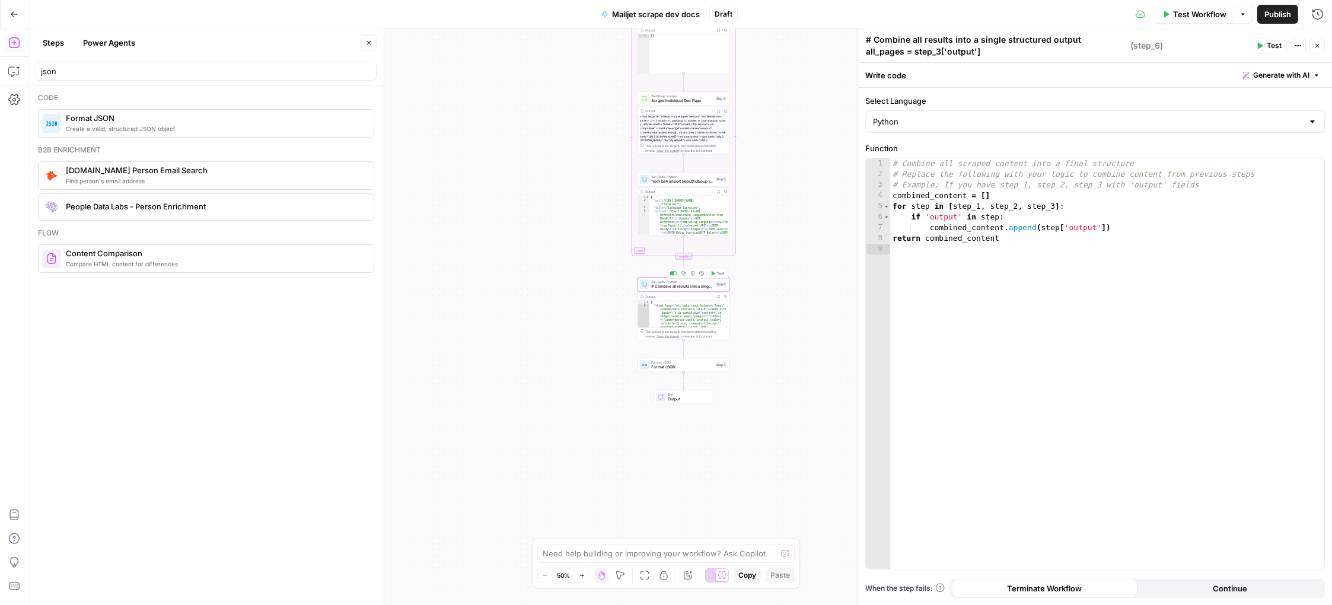
click at [588, 305] on div "Workflow Set Inputs Inputs Web Page Scrape Scrape Main Documentation Step 1 Out…" at bounding box center [680, 316] width 1304 height 576
click at [791, 302] on div "Workflow Set Inputs Inputs Web Page Scrape Scrape Main Documentation Step 1 Out…" at bounding box center [680, 316] width 1304 height 576
click at [778, 278] on div "Workflow Set Inputs Inputs Web Page Scrape Scrape Main Documentation Step 1 Out…" at bounding box center [680, 316] width 1304 height 576
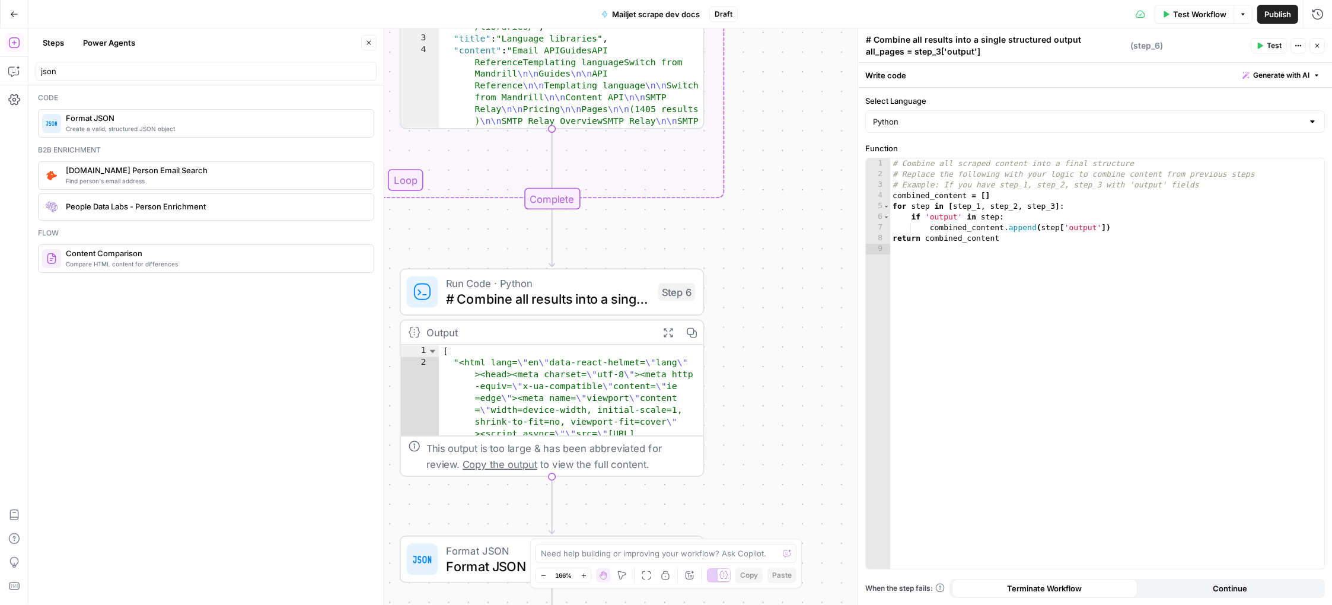
drag, startPoint x: 718, startPoint y: 294, endPoint x: 832, endPoint y: 291, distance: 114.5
click at [815, 287] on div "Workflow Set Inputs Inputs Web Page Scrape Scrape Main Documentation Step 1 Out…" at bounding box center [680, 316] width 1304 height 576
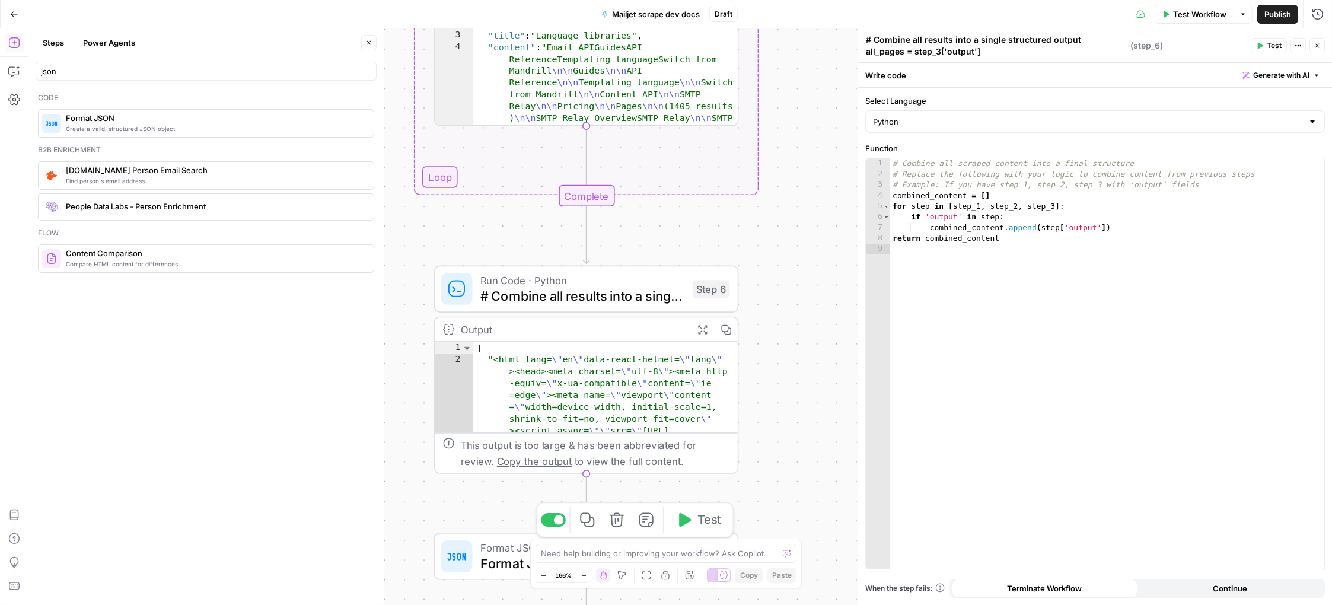
drag, startPoint x: 498, startPoint y: 559, endPoint x: 529, endPoint y: 543, distance: 35.3
click at [498, 559] on span "Format JSON" at bounding box center [582, 563] width 205 height 20
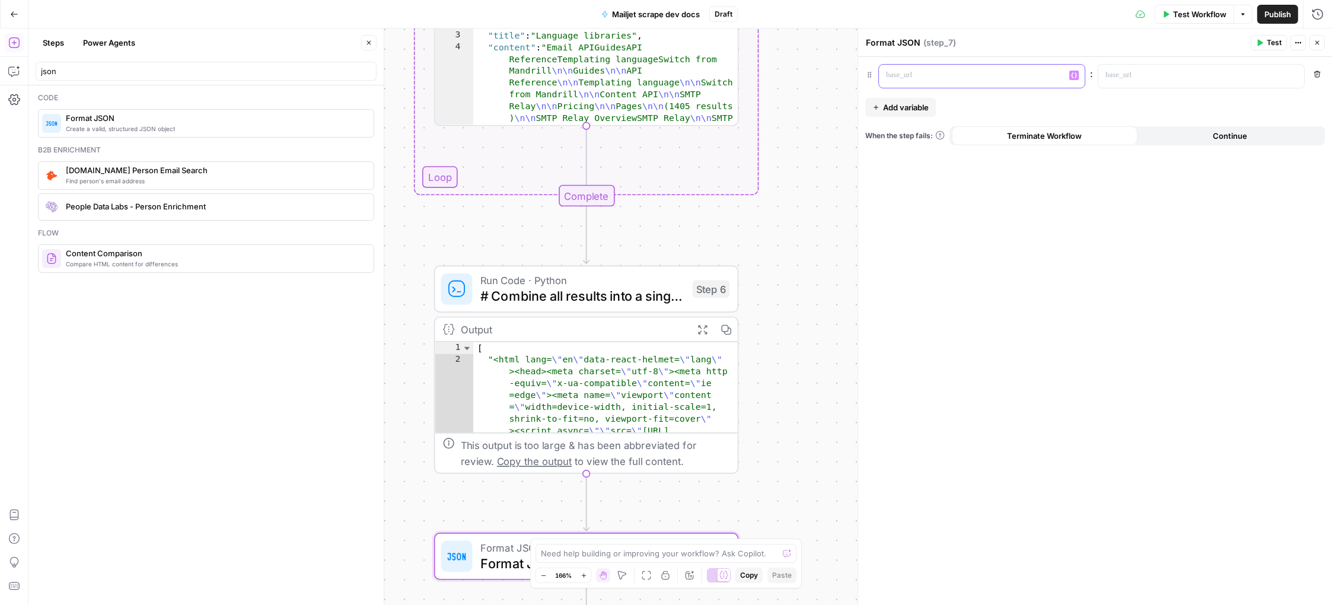
click at [1012, 76] on p at bounding box center [972, 75] width 173 height 12
click at [1072, 73] on icon "button" at bounding box center [1074, 75] width 6 height 5
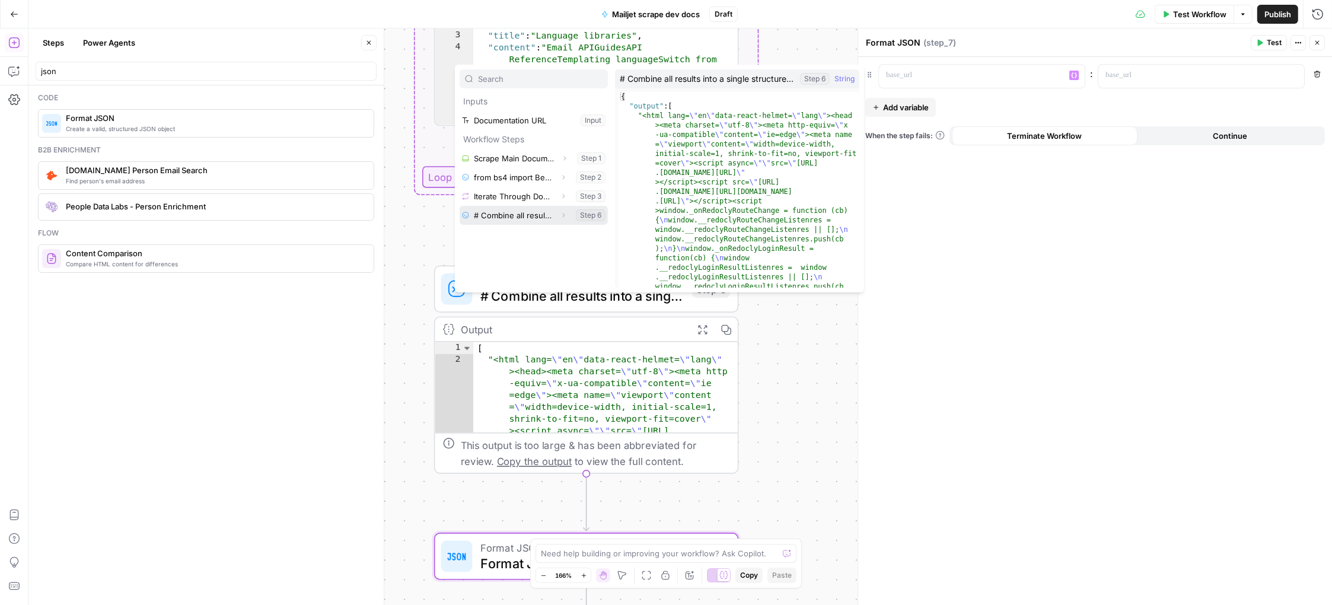
click at [567, 215] on span "button" at bounding box center [563, 215] width 7 height 7
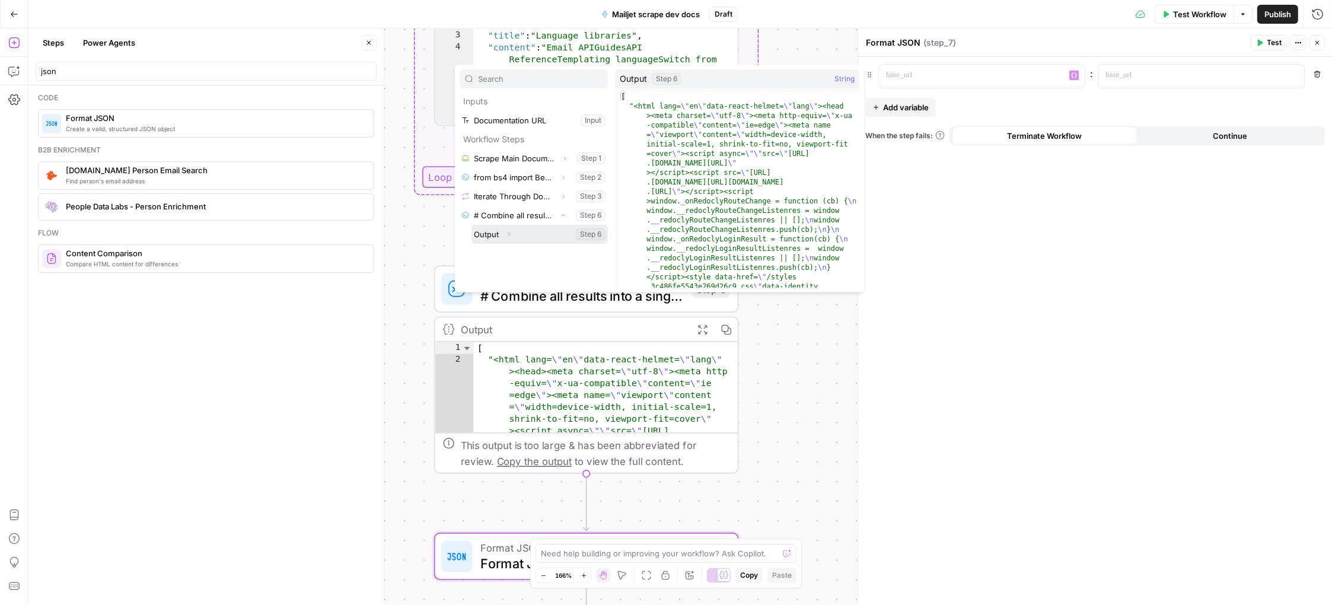
click at [591, 238] on button "Select variable Output" at bounding box center [539, 234] width 136 height 19
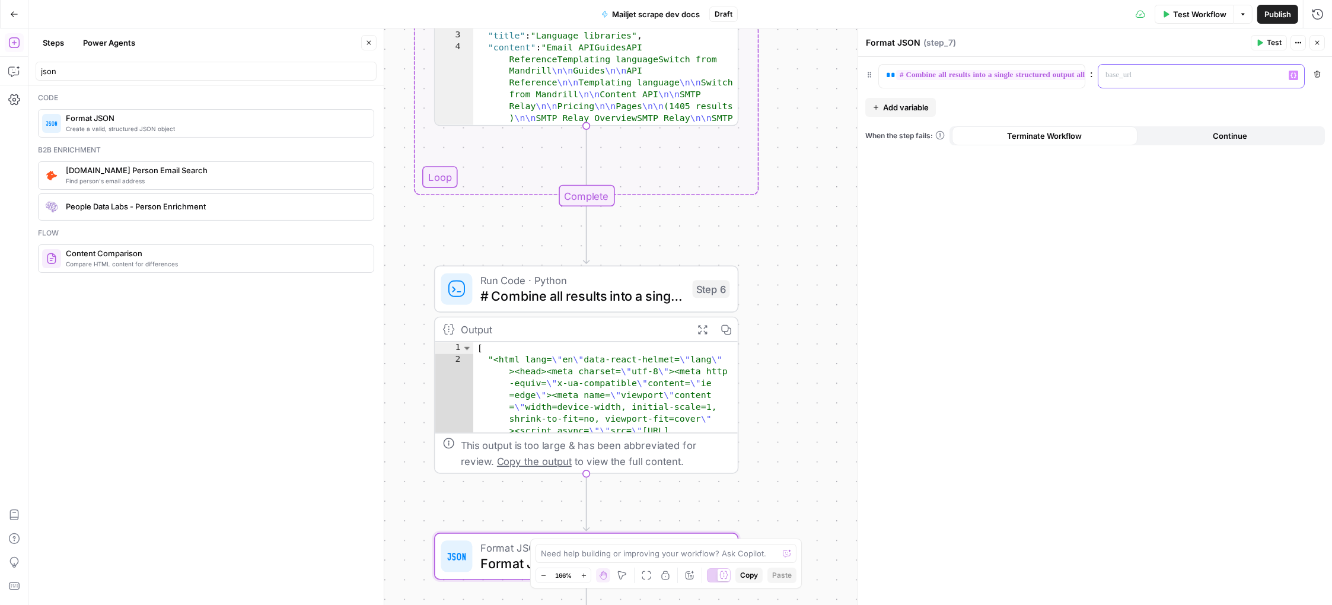
click at [1190, 78] on p at bounding box center [1191, 75] width 173 height 12
click at [1179, 8] on span "Test Workflow" at bounding box center [1199, 14] width 53 height 12
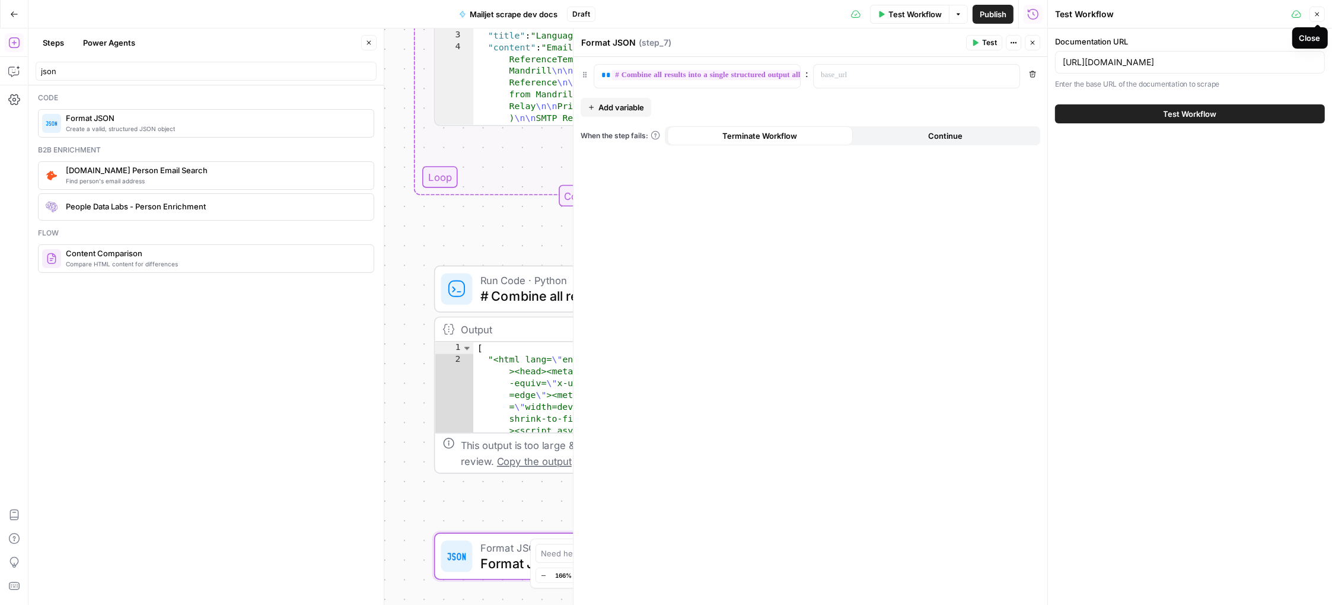
click at [1320, 12] on icon "button" at bounding box center [1317, 14] width 7 height 7
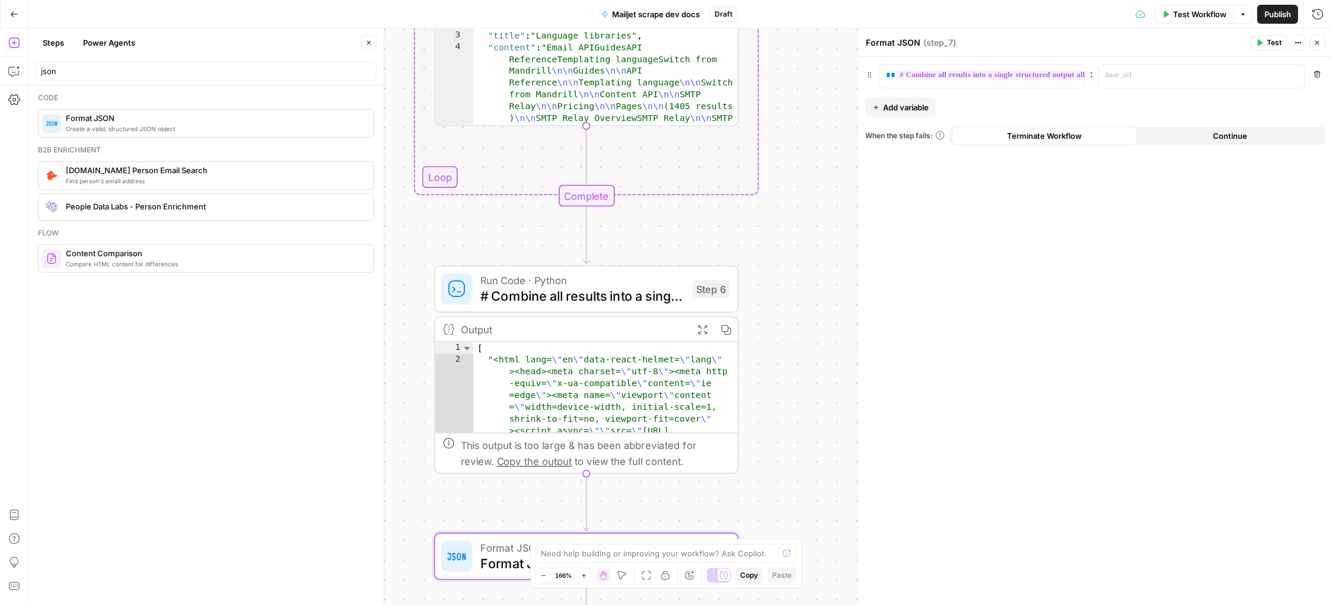
click at [1175, 10] on span "Test Workflow" at bounding box center [1199, 14] width 53 height 12
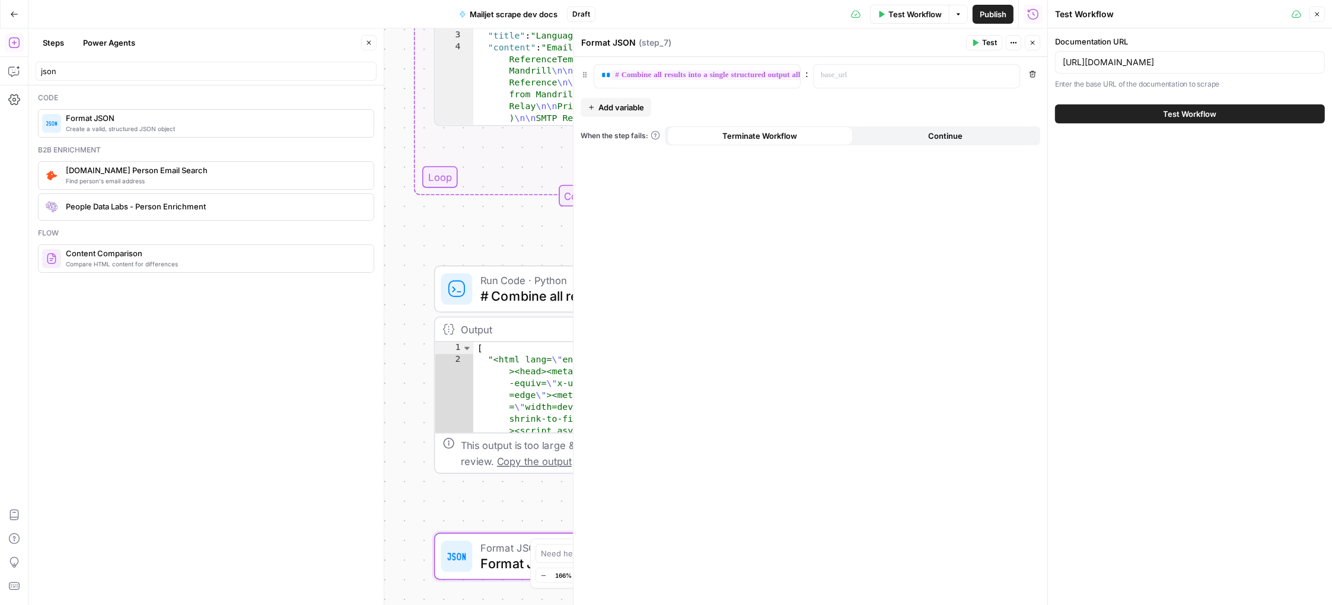
click at [1182, 109] on span "Test Workflow" at bounding box center [1190, 114] width 53 height 12
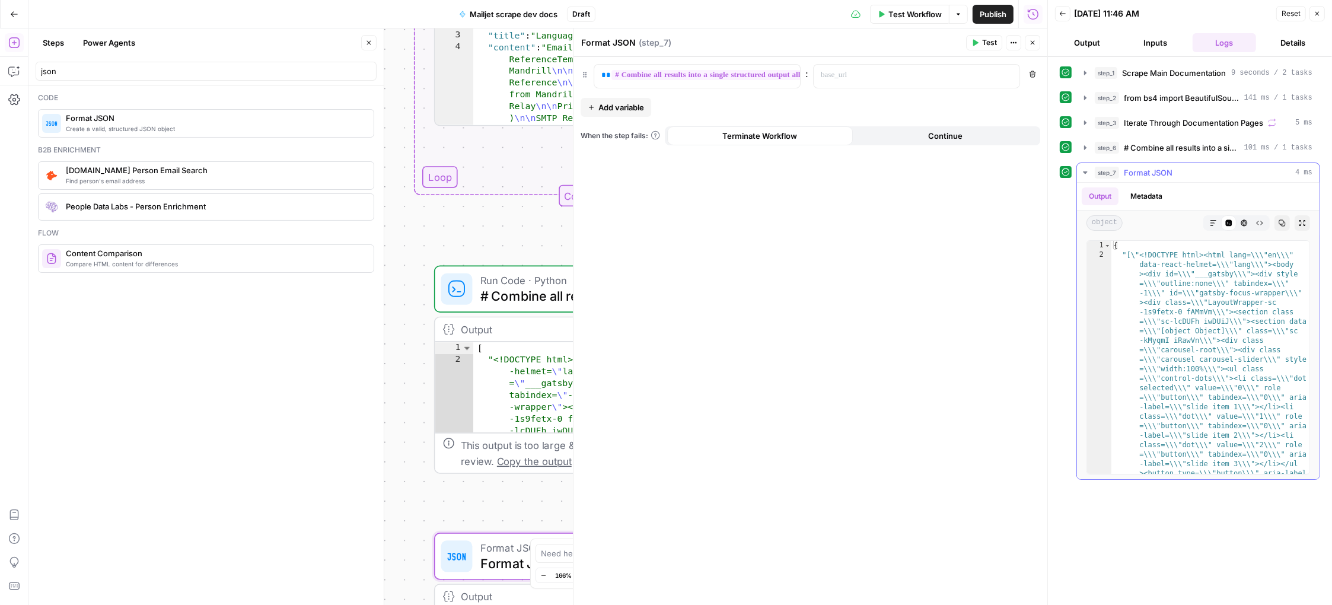
click at [1284, 220] on icon "button" at bounding box center [1282, 223] width 7 height 7
click at [1283, 215] on button "Copy" at bounding box center [1281, 222] width 15 height 15
click at [1318, 15] on icon "button" at bounding box center [1317, 13] width 7 height 7
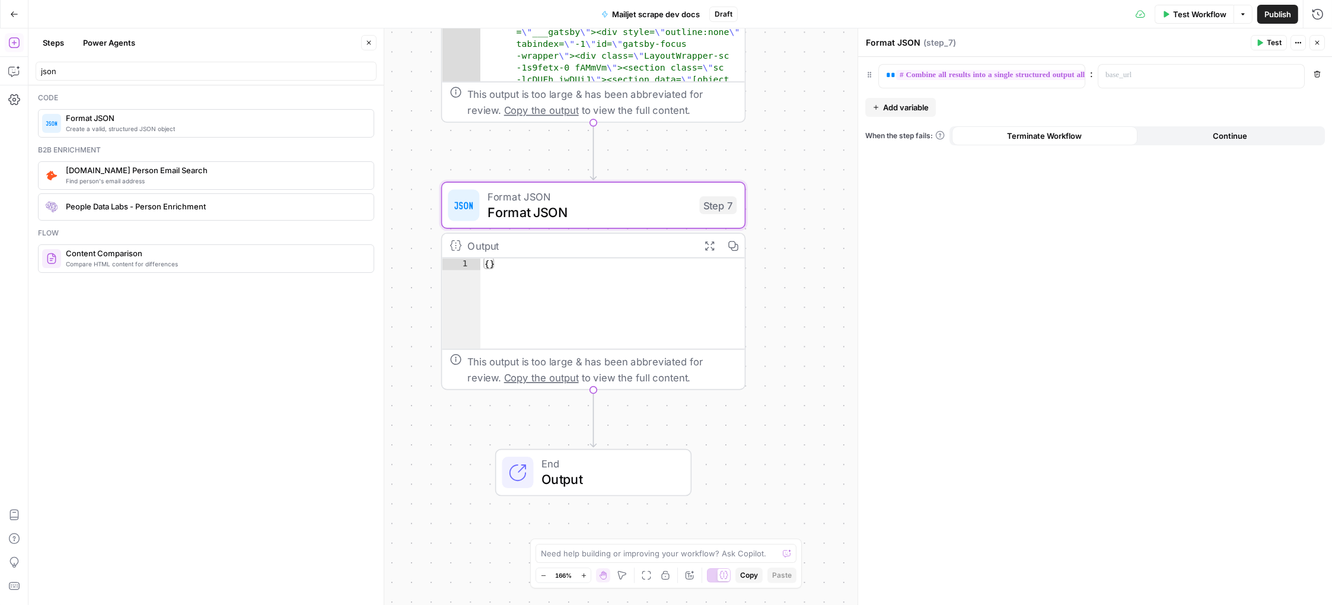
type textarea "**"
click at [572, 317] on div "{ }" at bounding box center [612, 317] width 265 height 116
click at [543, 212] on span "Format JSON" at bounding box center [589, 212] width 205 height 20
click at [1328, 8] on div "Test Workflow Options Publish Run History" at bounding box center [1035, 14] width 594 height 28
click at [1317, 12] on icon "button" at bounding box center [1318, 14] width 12 height 12
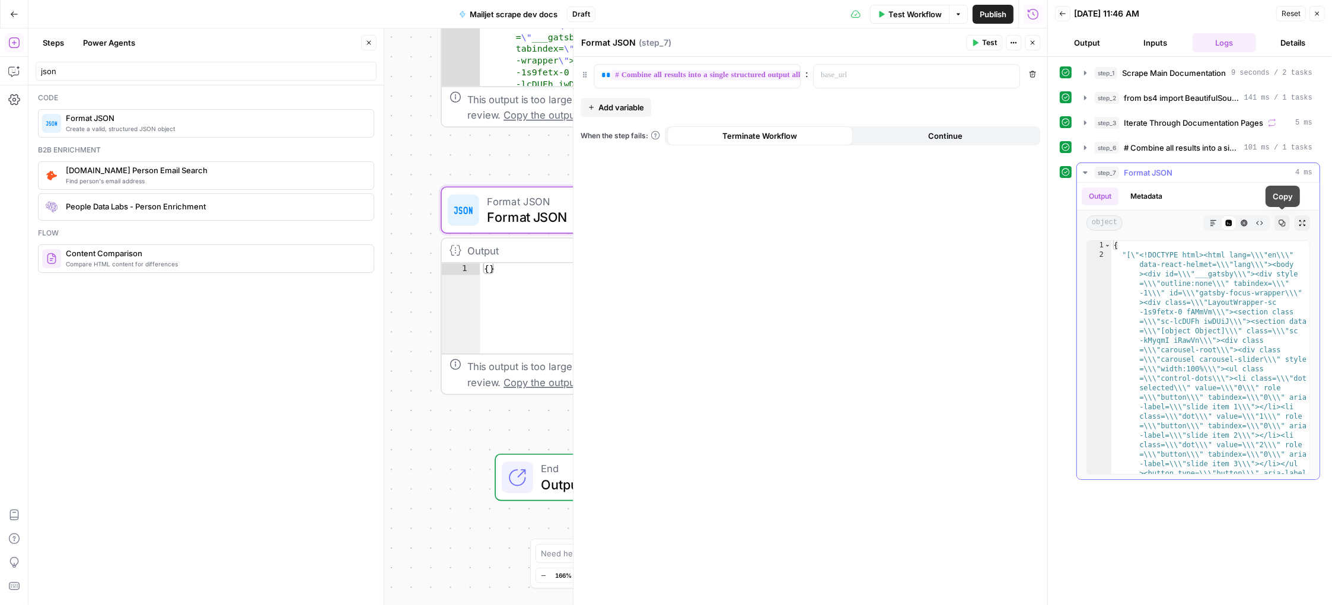
click at [1283, 222] on icon "button" at bounding box center [1282, 222] width 7 height 7
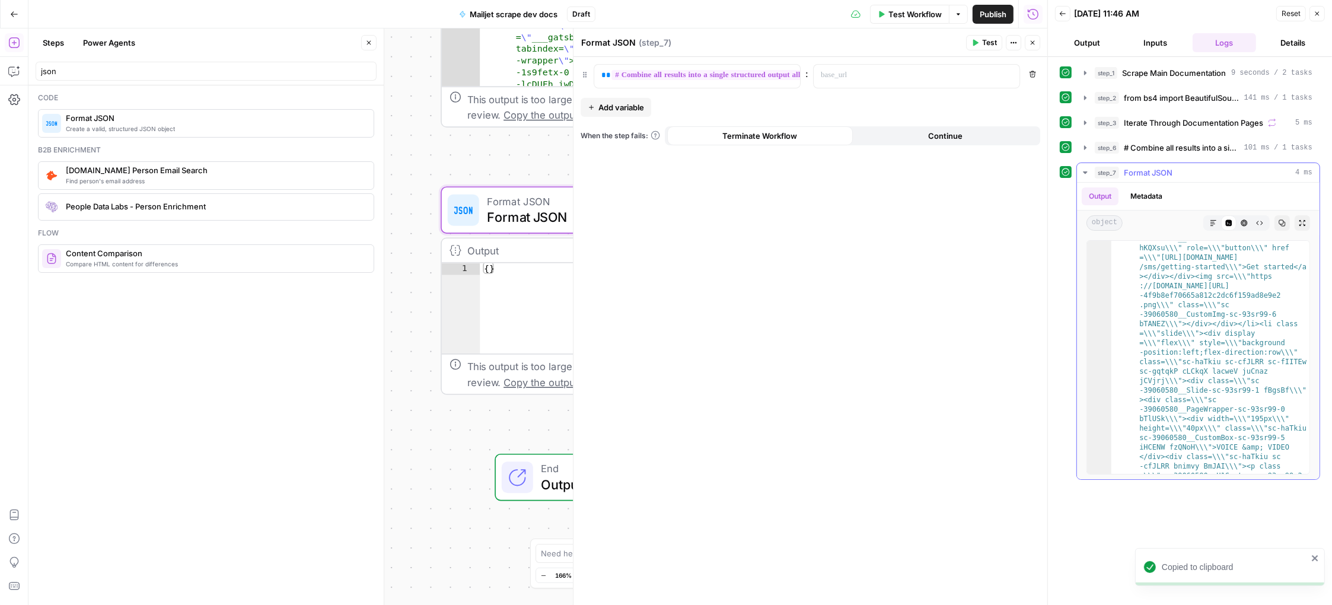
scroll to position [614, 0]
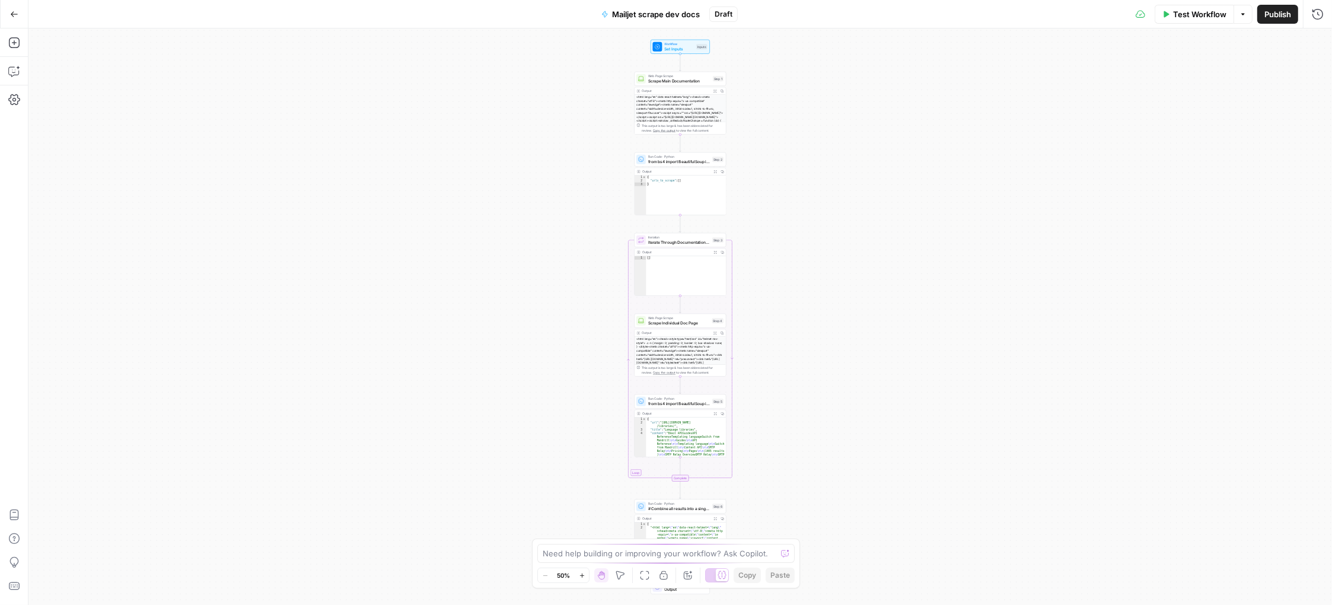
click at [1244, 17] on icon "button" at bounding box center [1242, 14] width 7 height 7
drag, startPoint x: 980, startPoint y: 81, endPoint x: 868, endPoint y: 66, distance: 113.1
click at [975, 80] on div "Workflow Set Inputs Inputs Web Page Scrape Scrape Main Documentation Step 1 Out…" at bounding box center [680, 316] width 1304 height 576
click at [662, 47] on div "Workflow Set Inputs Inputs Test Step" at bounding box center [663, 41] width 59 height 14
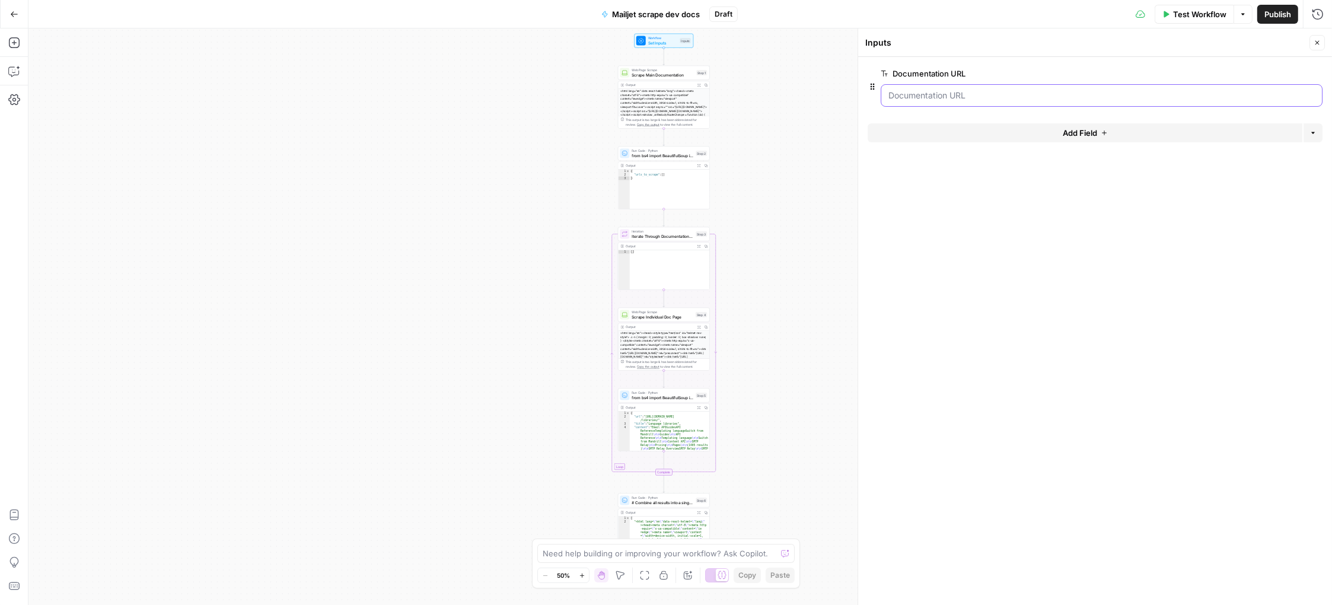
click at [1024, 98] on URL "Documentation URL" at bounding box center [1101, 96] width 426 height 12
click at [122, 34] on div "Workflow Set Inputs Inputs Web Page Scrape Scrape Main Documentation Step 1 Out…" at bounding box center [680, 316] width 1304 height 576
click at [674, 9] on span "Mailjet scrape dev docs" at bounding box center [656, 14] width 88 height 12
click at [1318, 13] on icon "button" at bounding box center [1317, 13] width 11 height 11
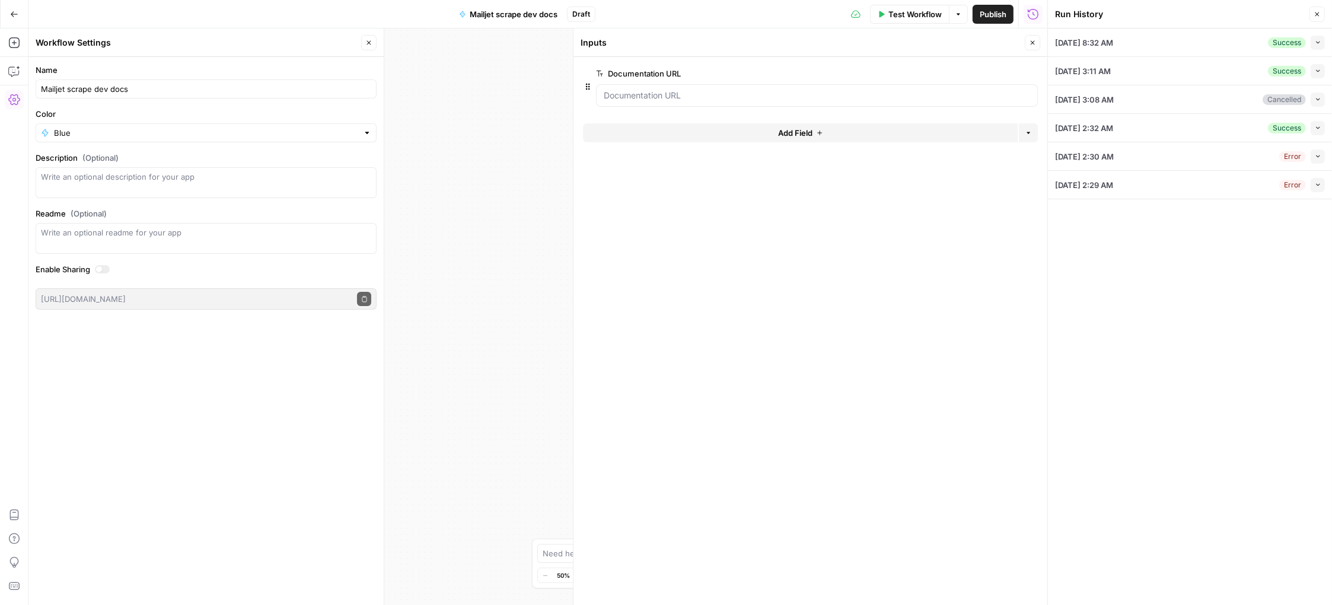
click at [1178, 43] on div "08/28/25 at 8:32 AM Success Collapse" at bounding box center [1190, 42] width 270 height 28
click at [1318, 42] on icon "button" at bounding box center [1318, 43] width 4 height 2
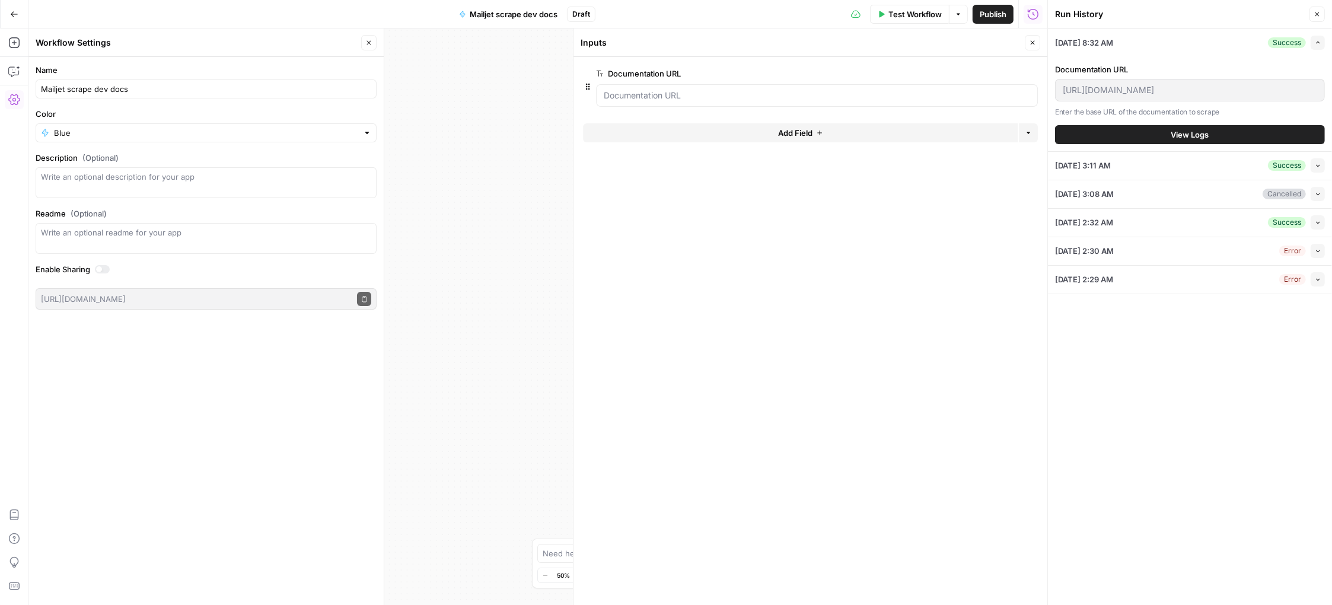
click at [1178, 137] on span "View Logs" at bounding box center [1190, 135] width 38 height 12
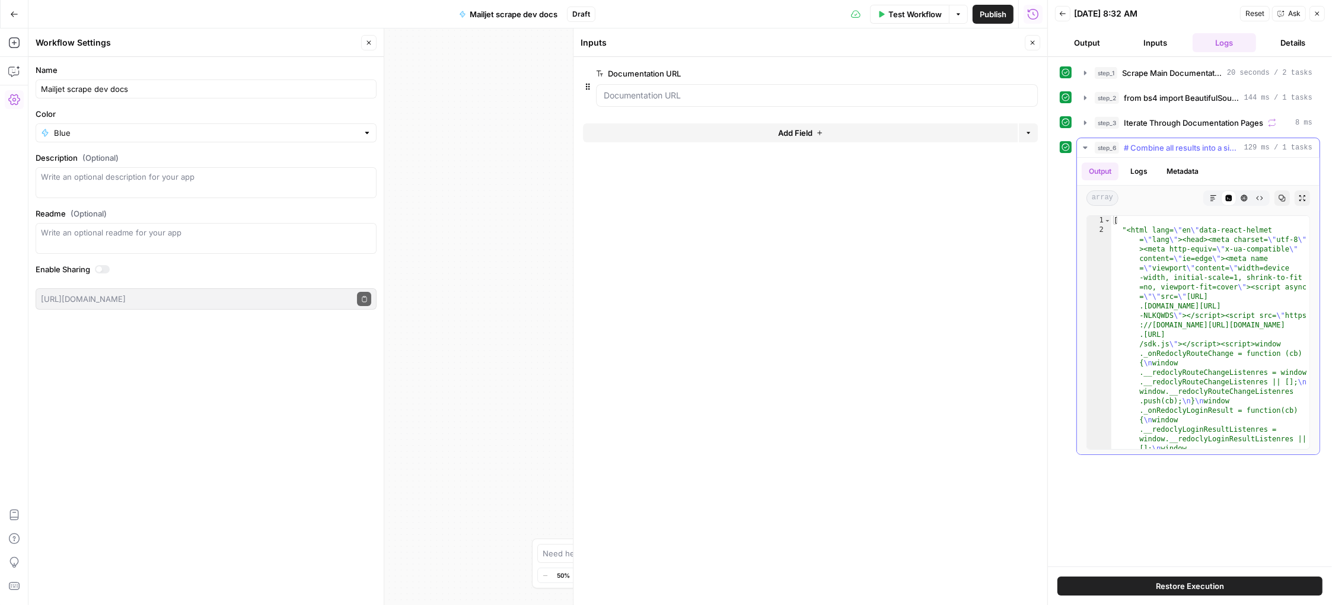
click at [1283, 196] on icon "button" at bounding box center [1282, 198] width 7 height 7
click at [17, 11] on icon "button" at bounding box center [14, 14] width 8 height 8
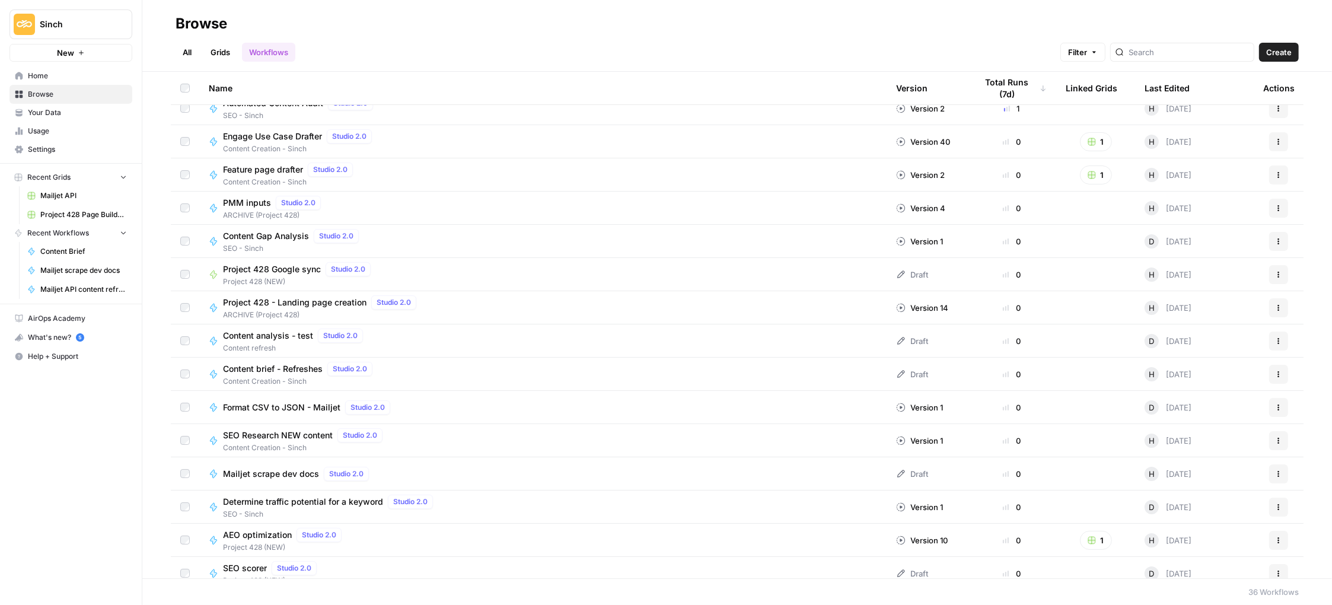
scroll to position [249, 0]
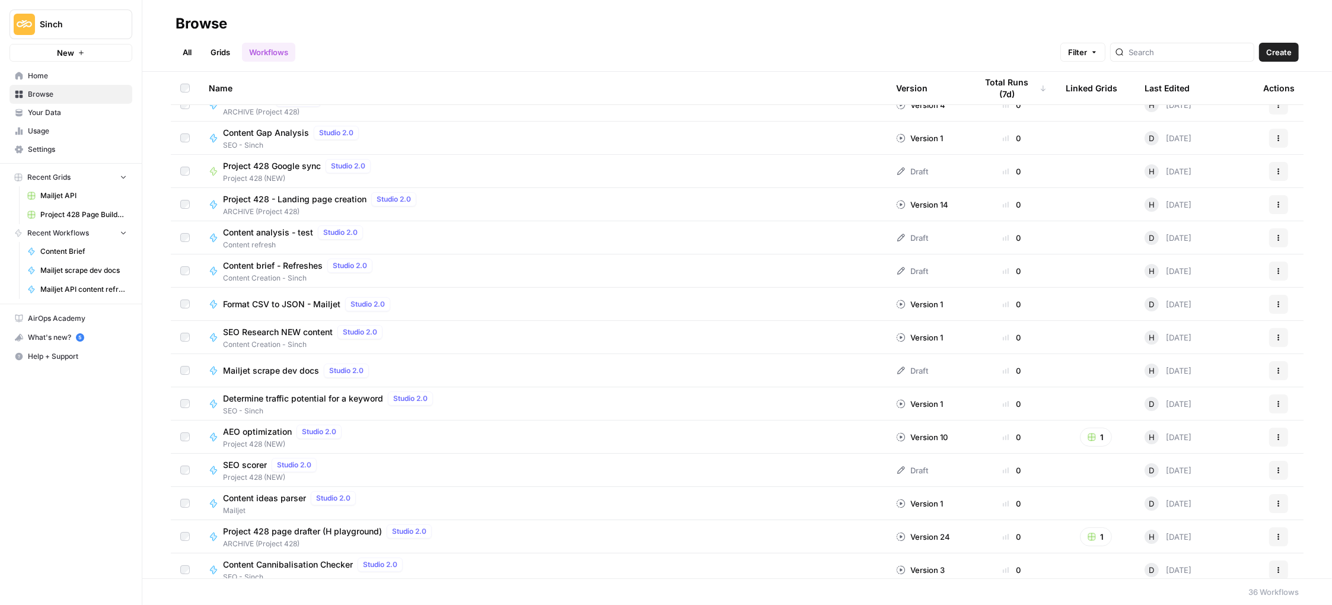
click at [266, 375] on span "Mailjet scrape dev docs" at bounding box center [271, 371] width 96 height 12
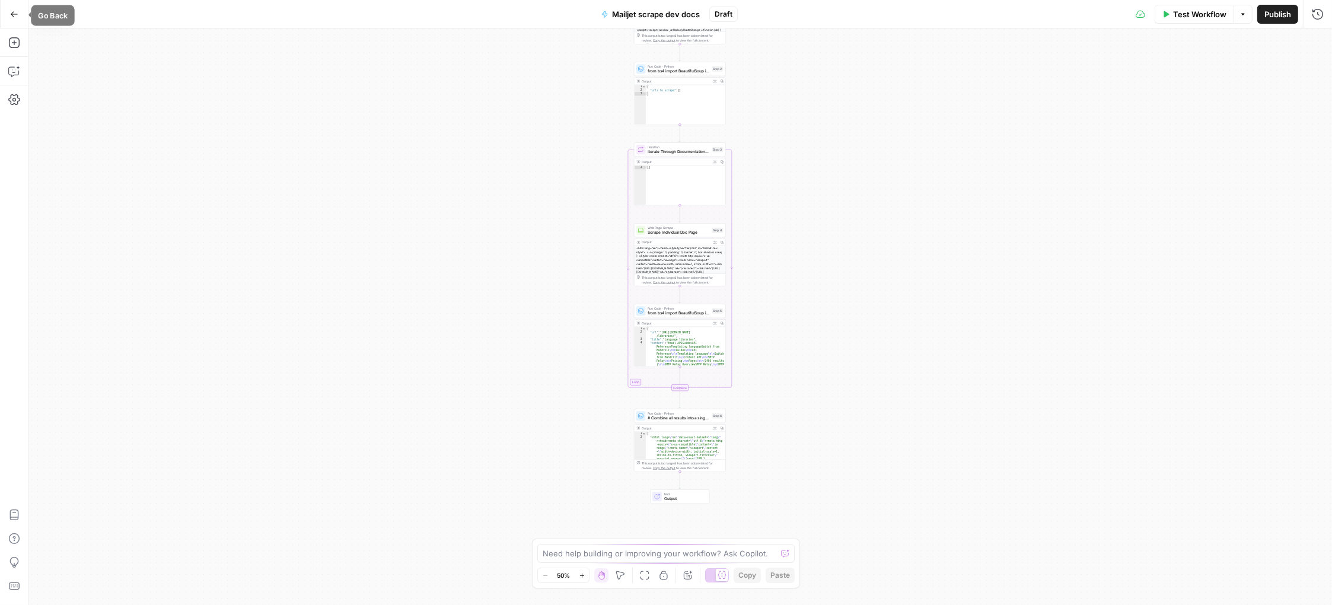
click at [16, 19] on button "Go Back" at bounding box center [14, 14] width 21 height 21
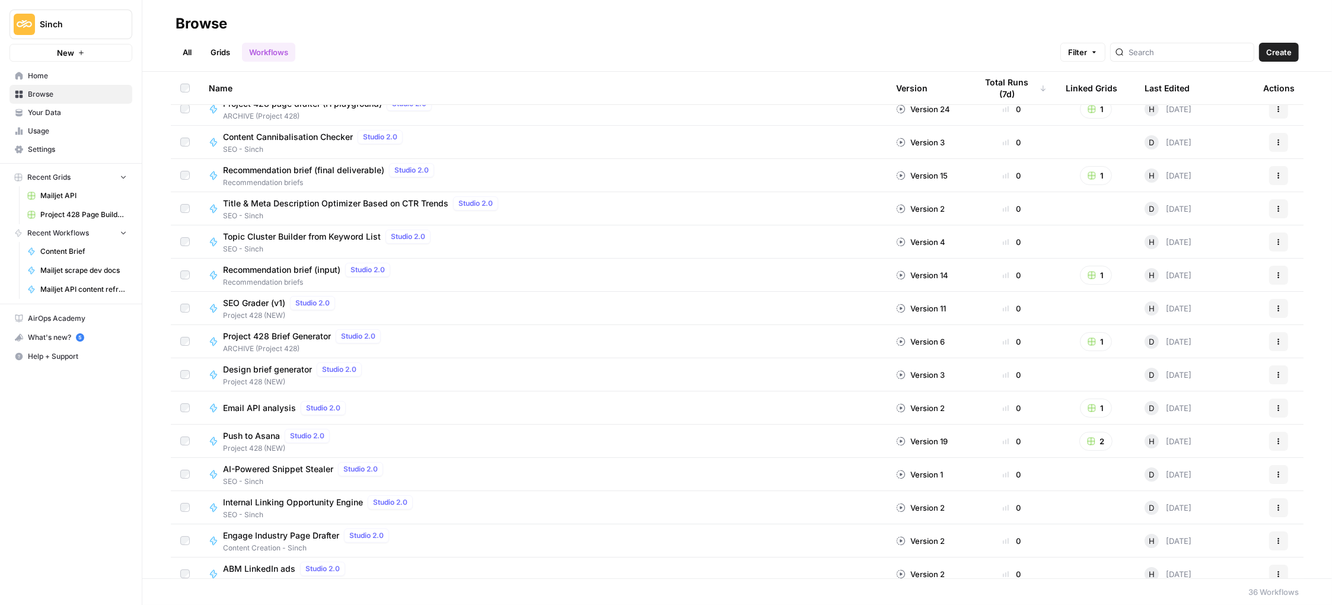
scroll to position [721, 0]
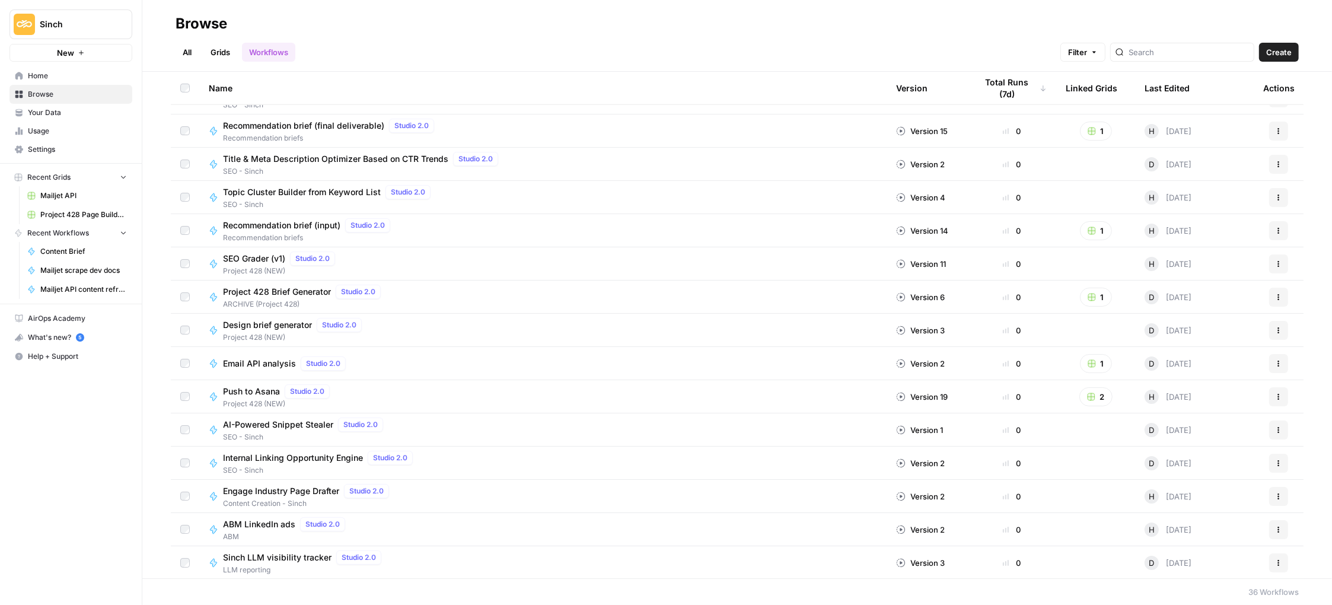
click at [192, 49] on link "All" at bounding box center [187, 52] width 23 height 19
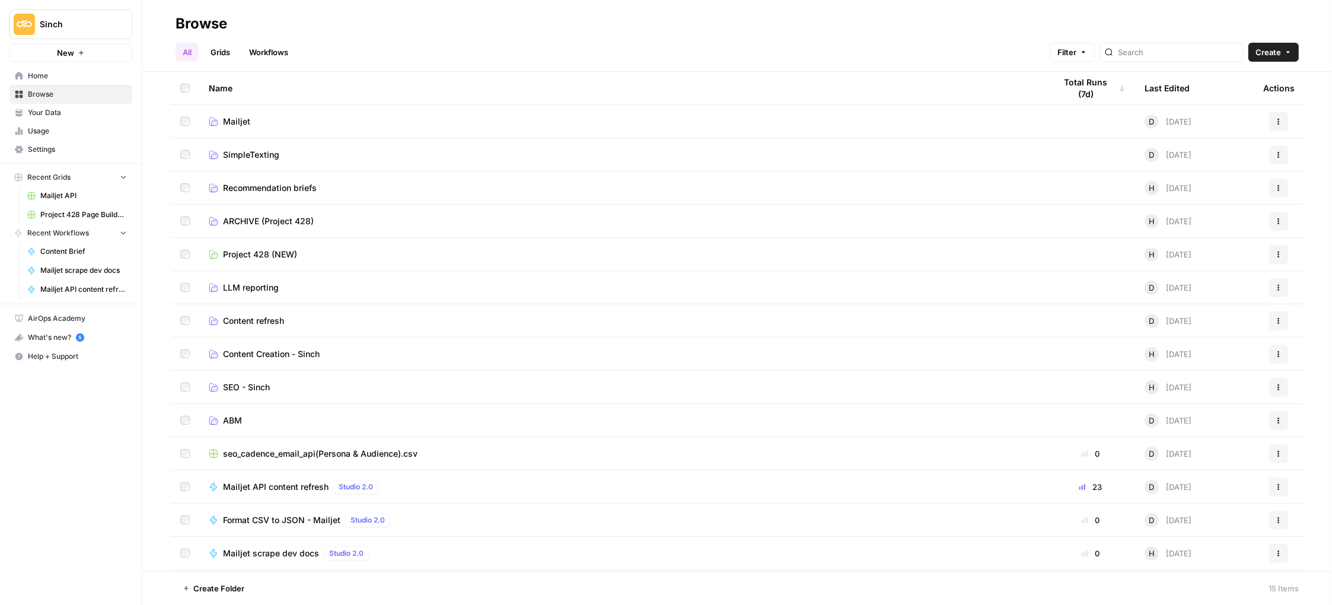
click at [247, 122] on span "Mailjet" at bounding box center [236, 122] width 27 height 12
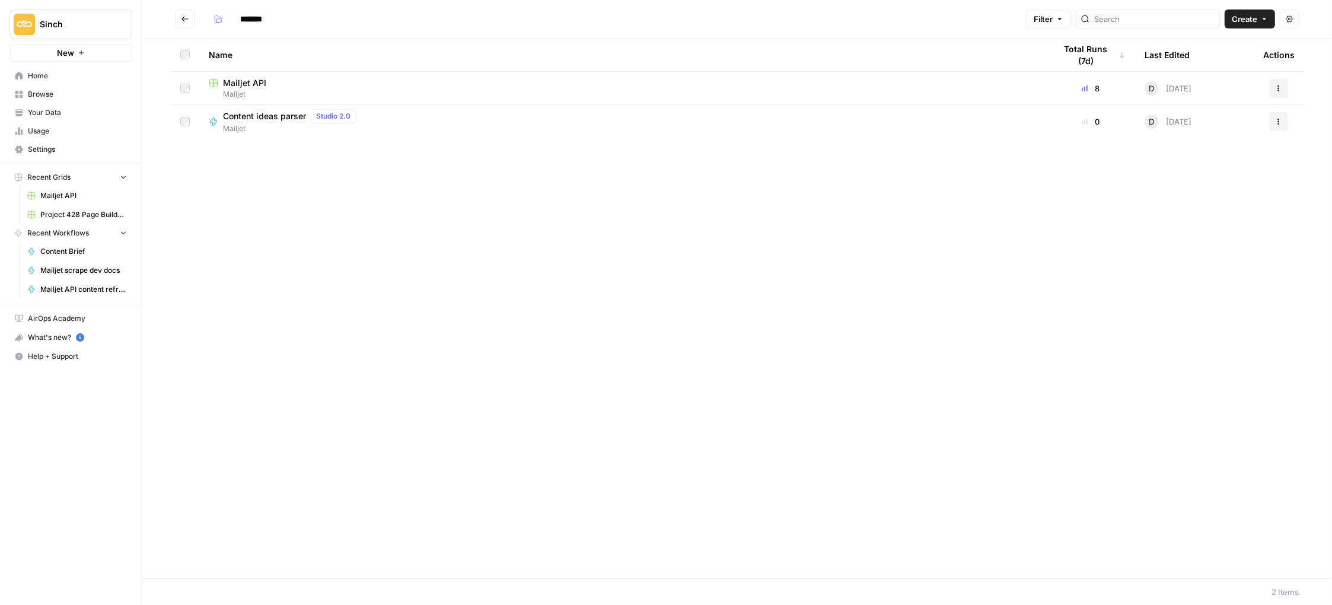
click at [180, 17] on button "Go back" at bounding box center [185, 18] width 19 height 19
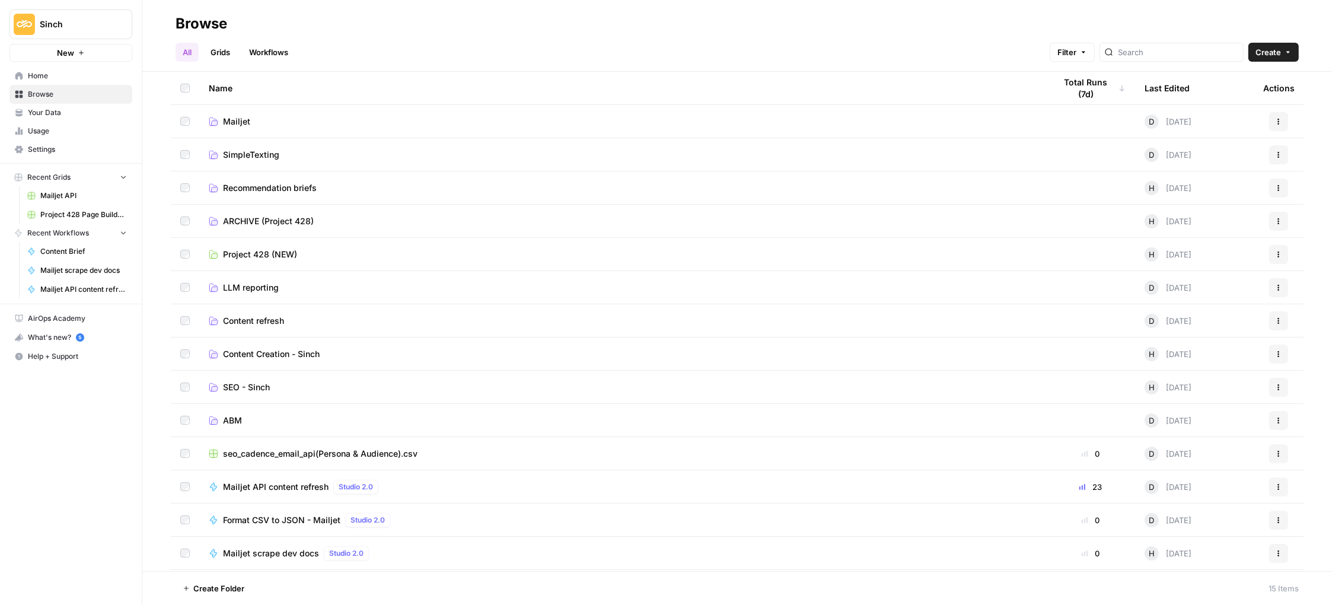
click at [297, 486] on span "Mailjet API content refresh" at bounding box center [276, 487] width 106 height 12
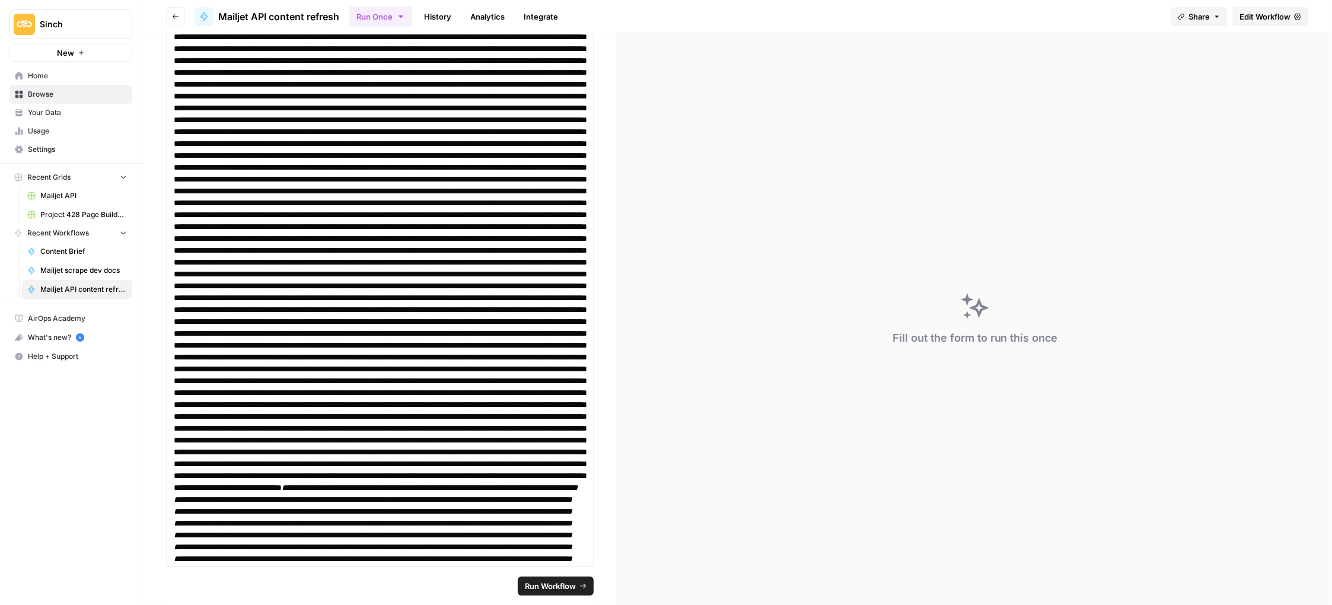
scroll to position [567, 0]
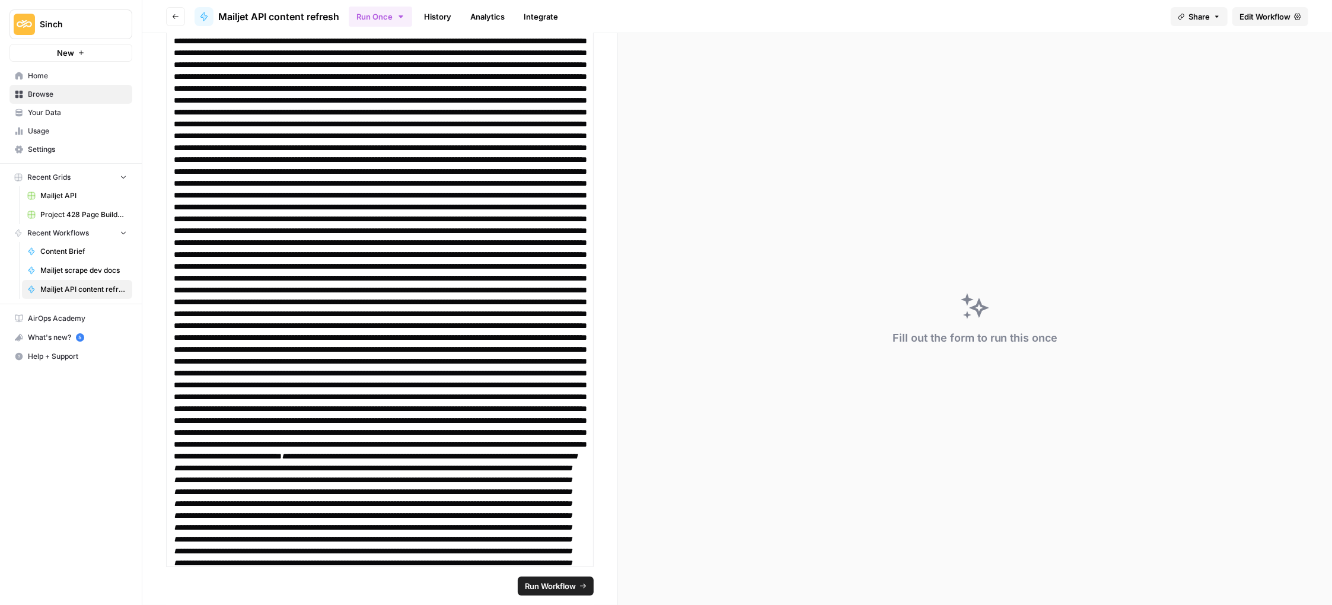
click at [1262, 9] on link "Edit Workflow" at bounding box center [1270, 16] width 76 height 19
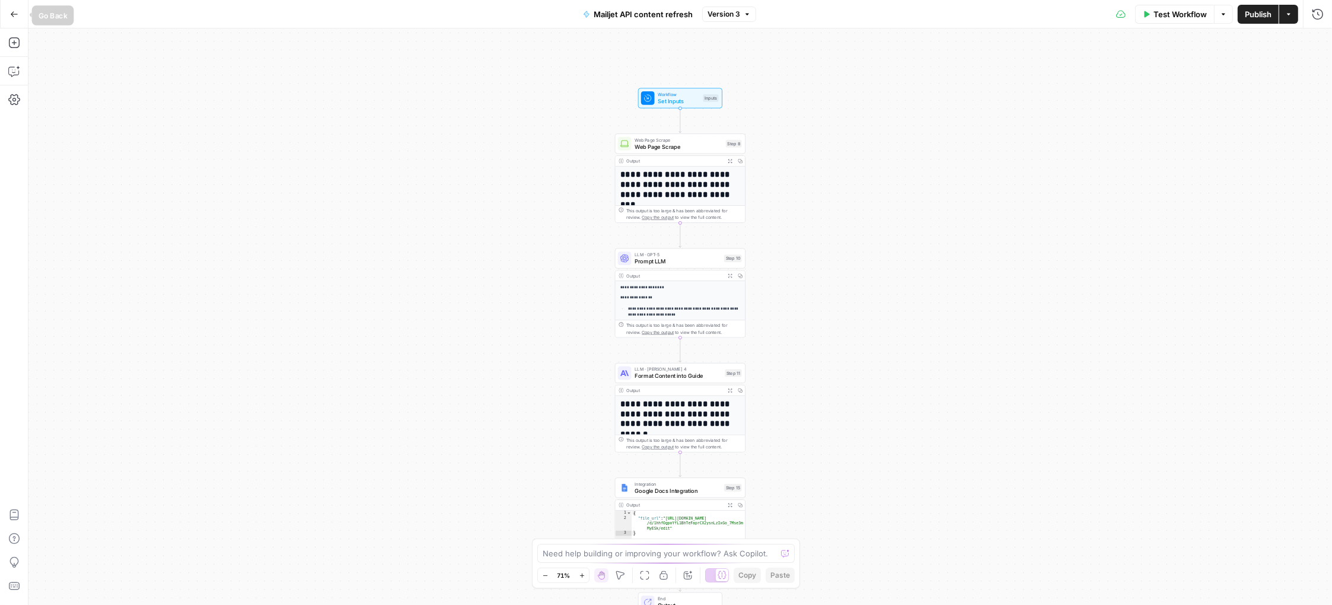
click at [10, 12] on icon "button" at bounding box center [14, 14] width 8 height 8
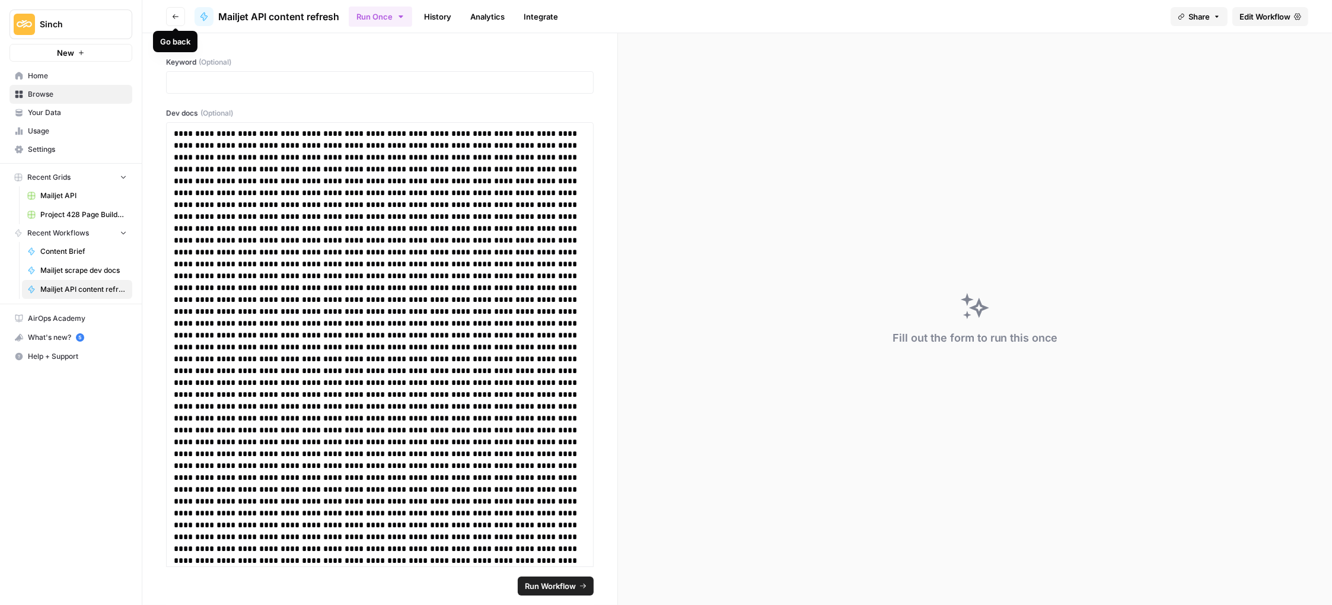
click at [172, 15] on icon "button" at bounding box center [175, 16] width 7 height 7
